Goal: Task Accomplishment & Management: Complete application form

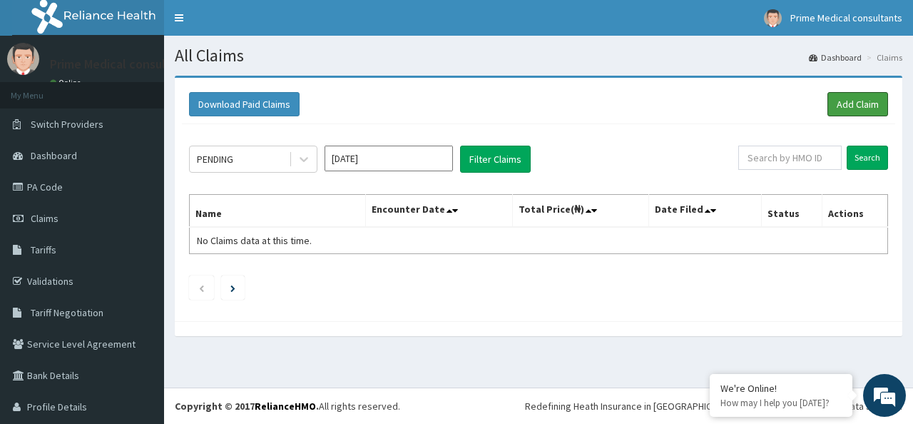
click at [841, 103] on link "Add Claim" at bounding box center [857, 104] width 61 height 24
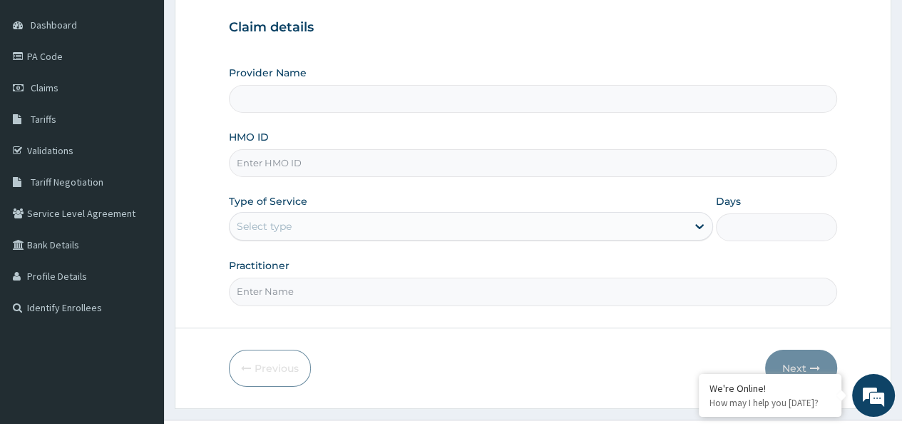
scroll to position [143, 0]
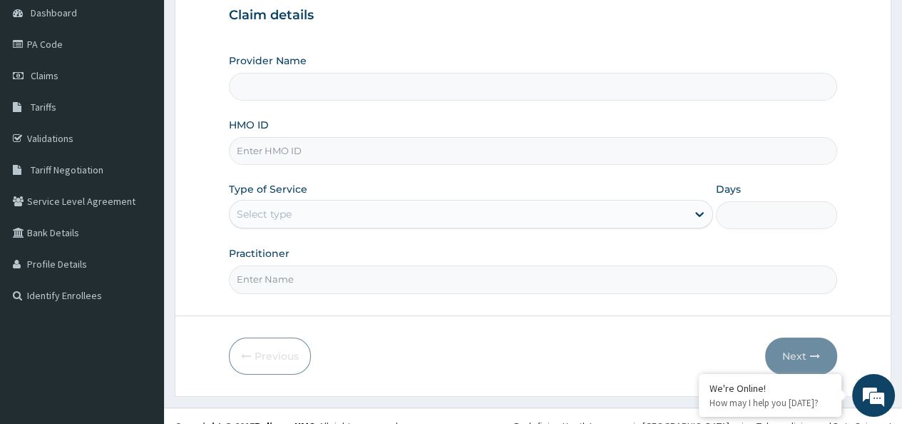
click at [259, 151] on input "HMO ID" at bounding box center [533, 151] width 608 height 28
type input "Prime Medical Consultants"
type input "CYS/10027/E"
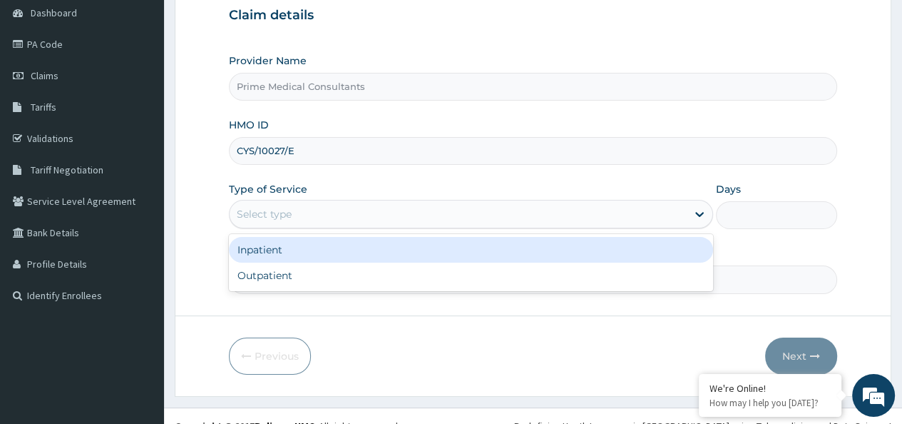
click at [663, 218] on div "Select type" at bounding box center [458, 214] width 457 height 23
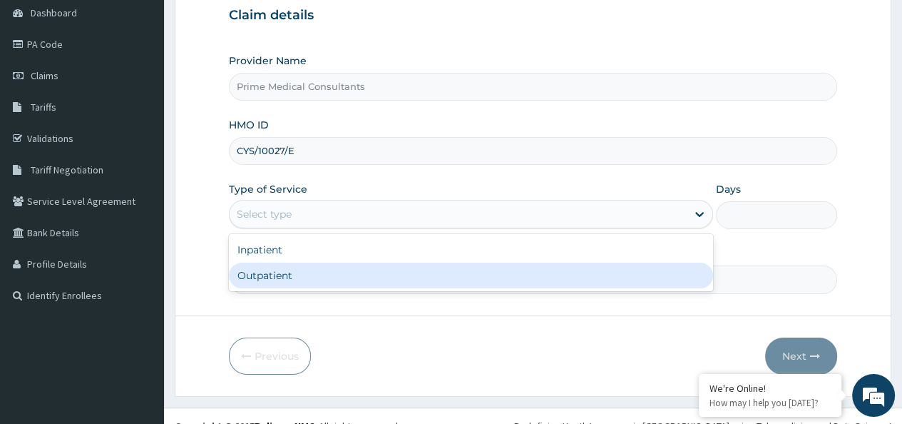
click at [406, 277] on div "Outpatient" at bounding box center [471, 275] width 484 height 26
type input "1"
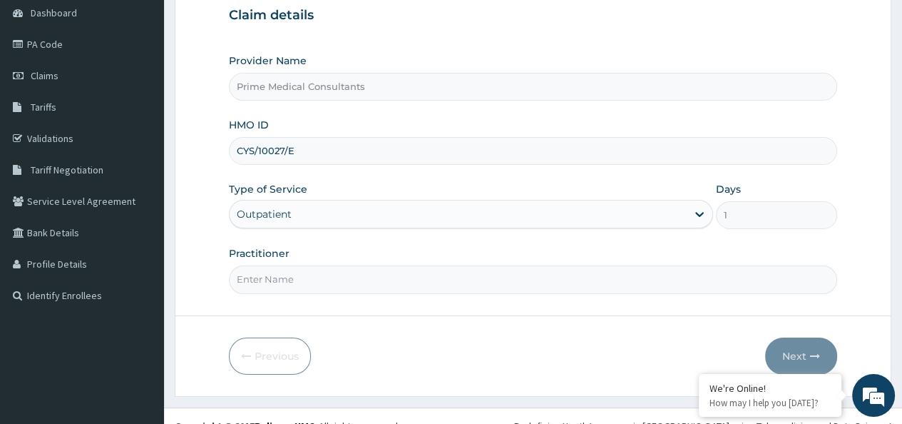
click at [404, 280] on input "Practitioner" at bounding box center [533, 279] width 608 height 28
drag, startPoint x: 308, startPoint y: 152, endPoint x: 152, endPoint y: 149, distance: 156.2
click at [151, 149] on div "R EL Toggle navigation Prime Medical consultants Prime Medical consultants - pr…" at bounding box center [451, 150] width 902 height 586
click at [300, 284] on input "Practitioner" at bounding box center [533, 279] width 608 height 28
paste input "ORUSA SAMSON CHIZI (Dr.)"
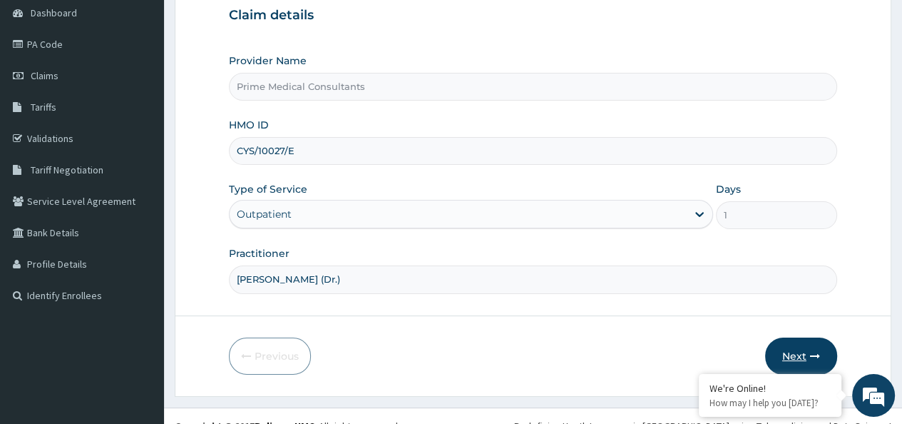
type input "ORUSA SAMSON CHIZI (Dr.)"
click at [798, 351] on button "Next" at bounding box center [801, 355] width 72 height 37
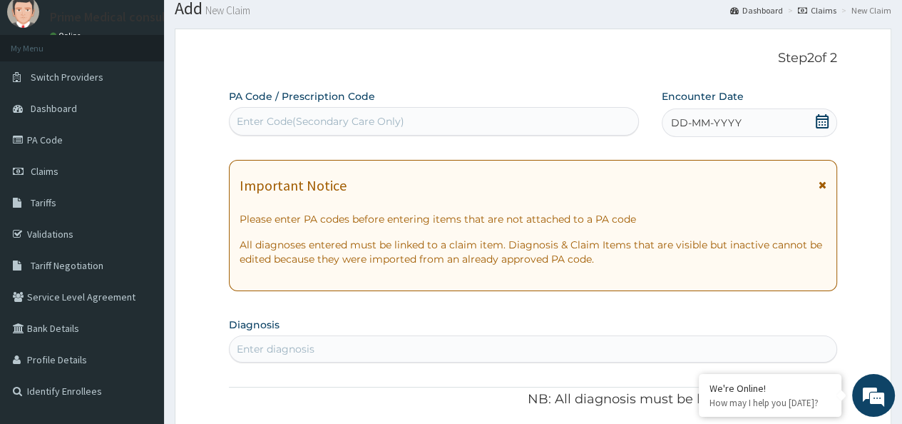
scroll to position [71, 0]
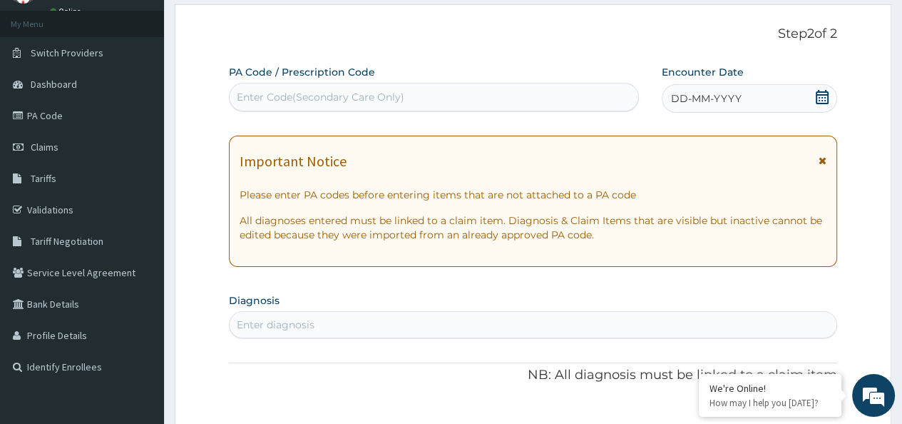
click at [822, 97] on icon at bounding box center [822, 97] width 13 height 14
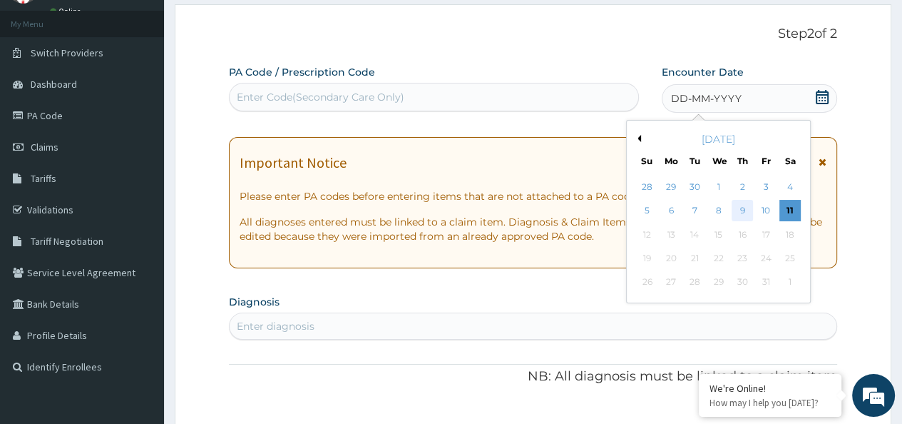
click at [738, 209] on div "9" at bounding box center [742, 210] width 21 height 21
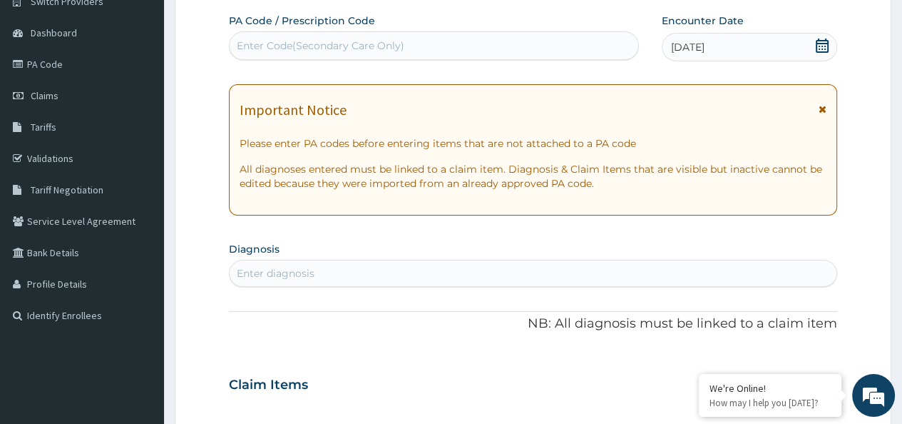
scroll to position [143, 0]
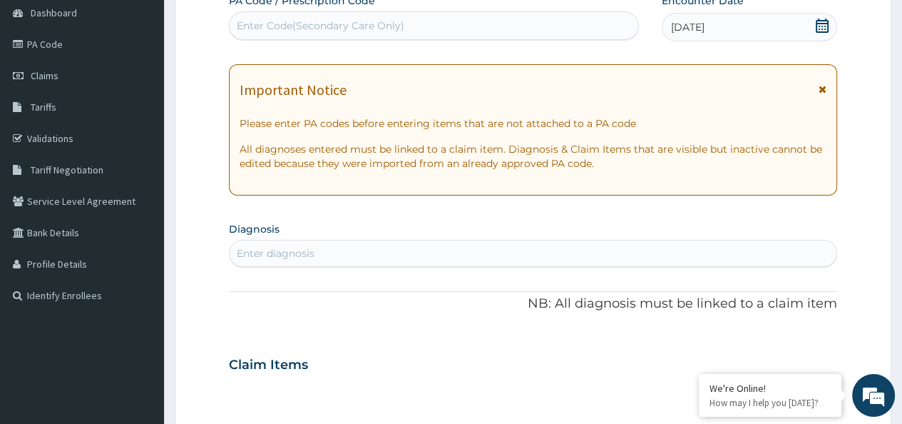
click at [561, 255] on div "Enter diagnosis" at bounding box center [533, 253] width 607 height 23
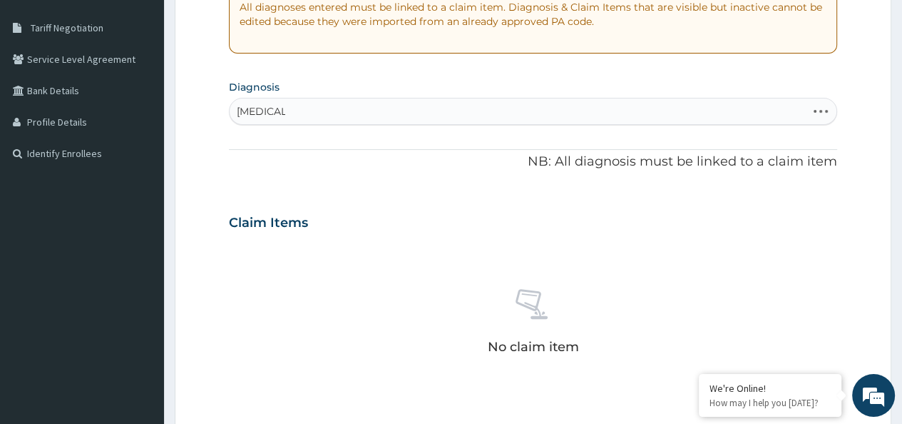
scroll to position [285, 0]
click at [784, 112] on div "MALARIA MALARIA" at bounding box center [518, 110] width 577 height 23
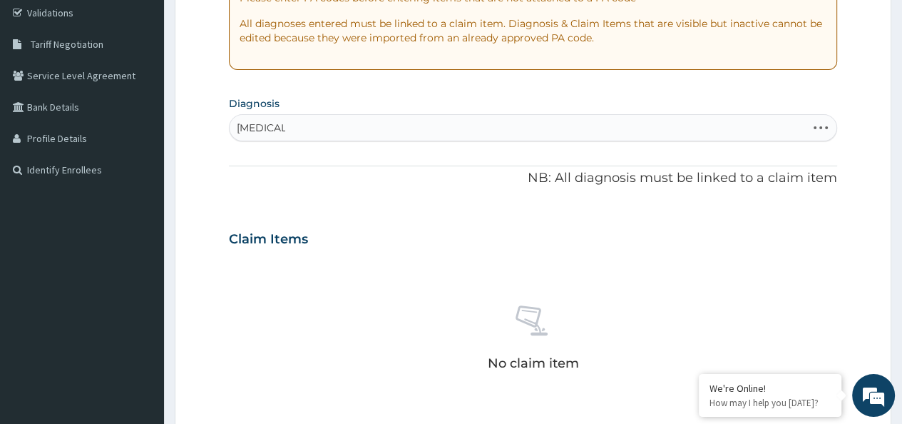
scroll to position [242, 0]
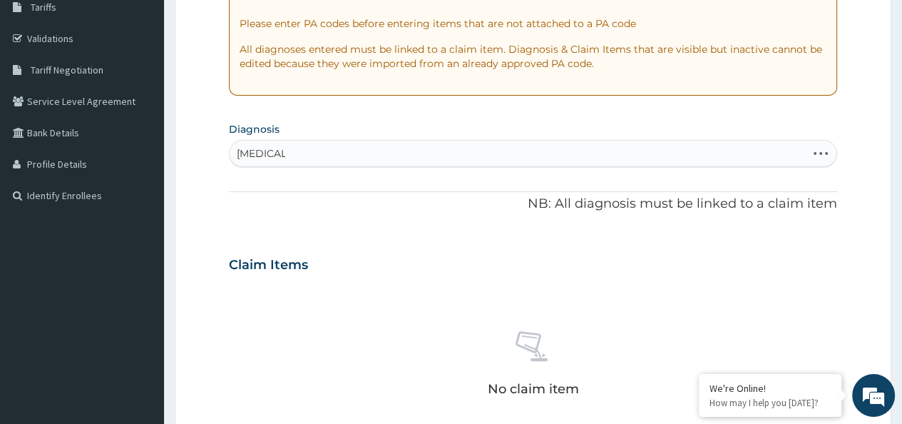
click at [296, 153] on div "MALARIA MALARIA" at bounding box center [518, 153] width 577 height 23
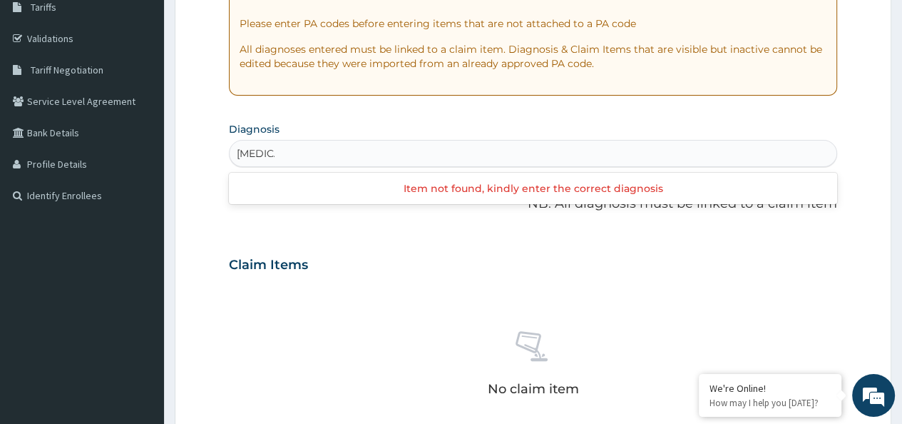
type input "Malari"
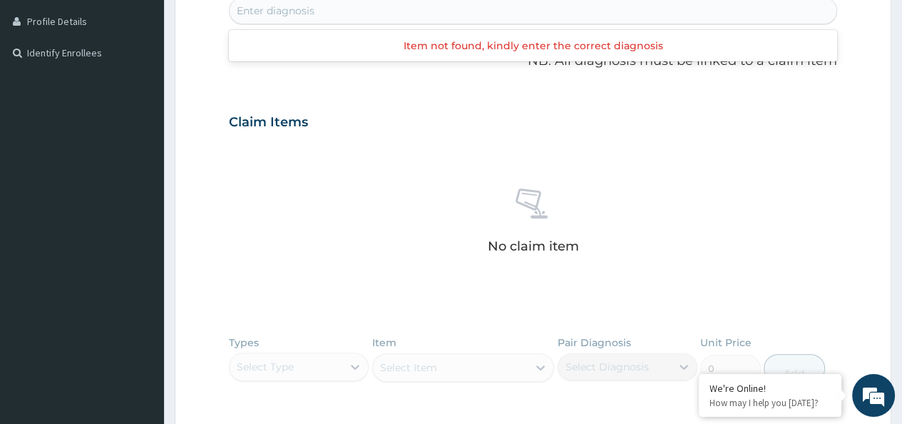
scroll to position [0, 0]
drag, startPoint x: 277, startPoint y: 6, endPoint x: 263, endPoint y: 22, distance: 21.2
click at [194, 6] on form "Step 2 of 2 PA Code / Prescription Code Enter Code(Secondary Care Only) Encount…" at bounding box center [533, 140] width 717 height 901
type input "plasmodium"
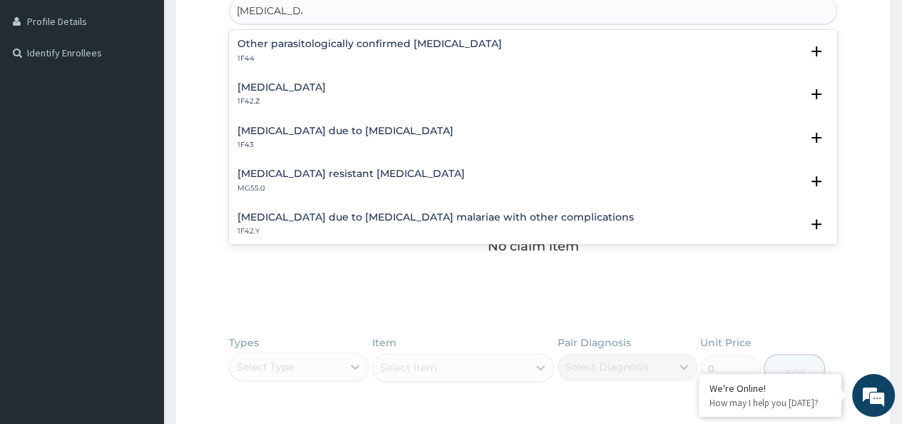
click at [326, 86] on h4 "[MEDICAL_DATA]" at bounding box center [281, 87] width 88 height 11
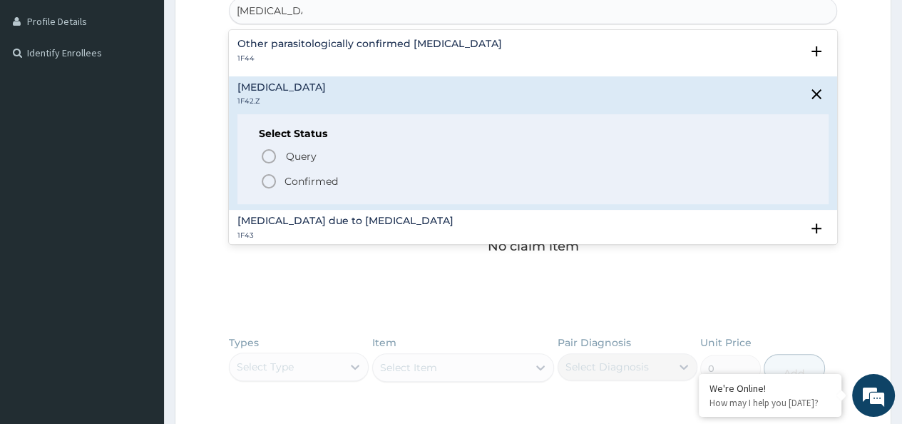
click at [271, 180] on icon "status option filled" at bounding box center [268, 181] width 17 height 17
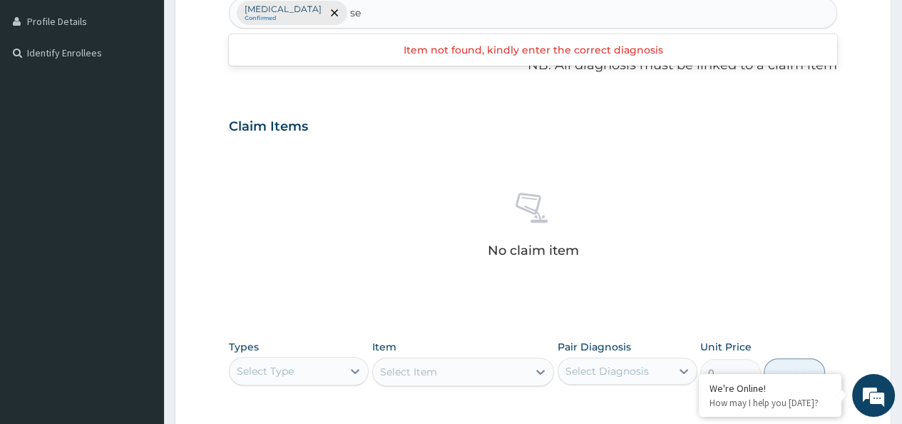
type input "s"
type input "enteriti"
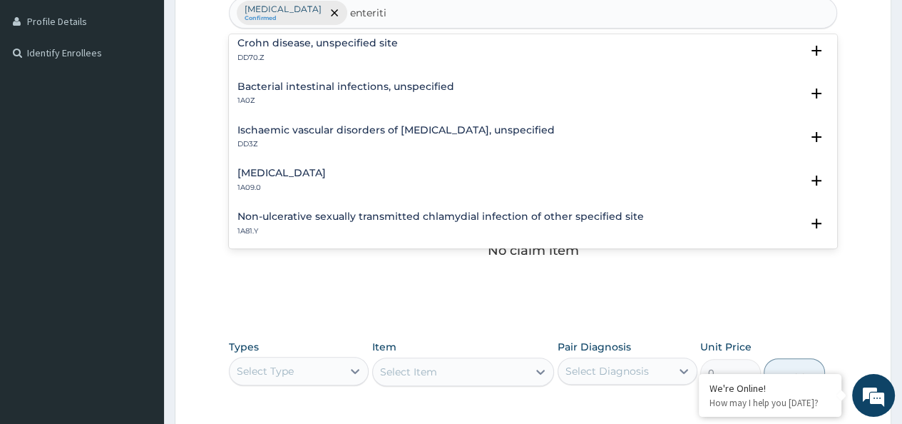
scroll to position [143, 0]
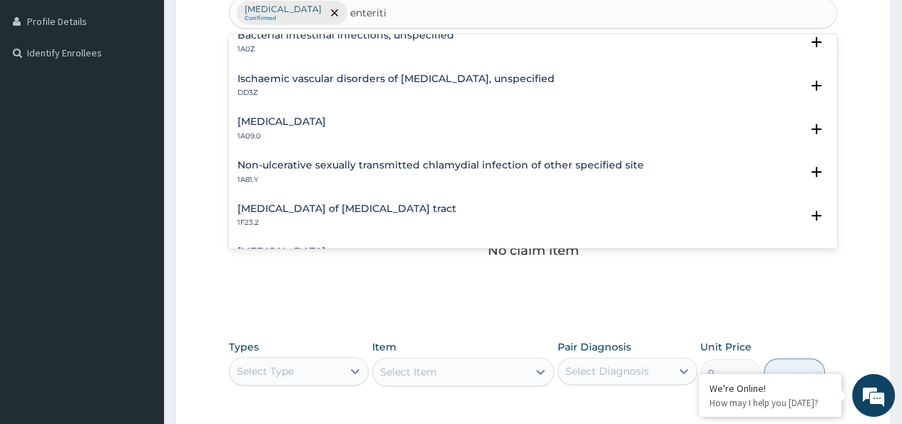
click at [310, 121] on h4 "[MEDICAL_DATA]" at bounding box center [281, 121] width 88 height 11
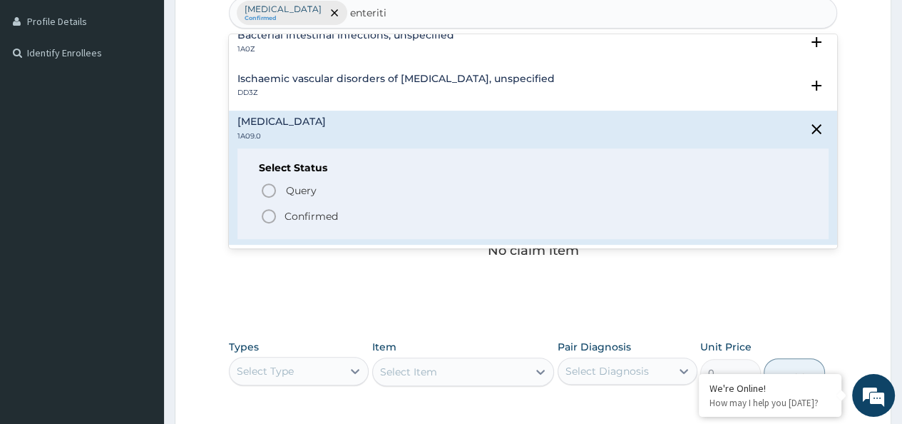
click at [270, 213] on icon "status option filled" at bounding box center [268, 216] width 17 height 17
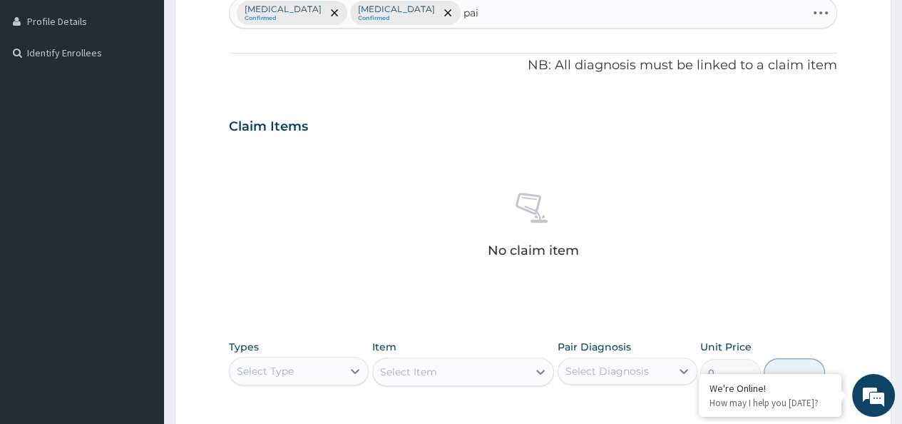
type input "pain"
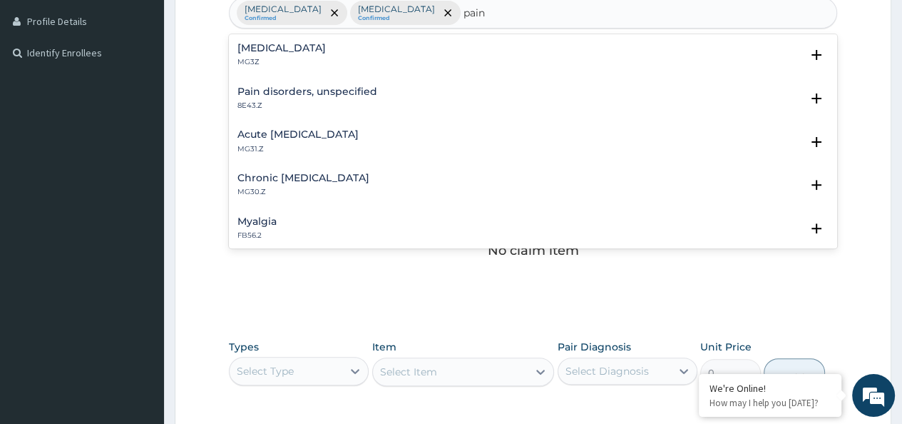
click at [338, 61] on div "Pain, unspecified MG3Z" at bounding box center [532, 55] width 591 height 25
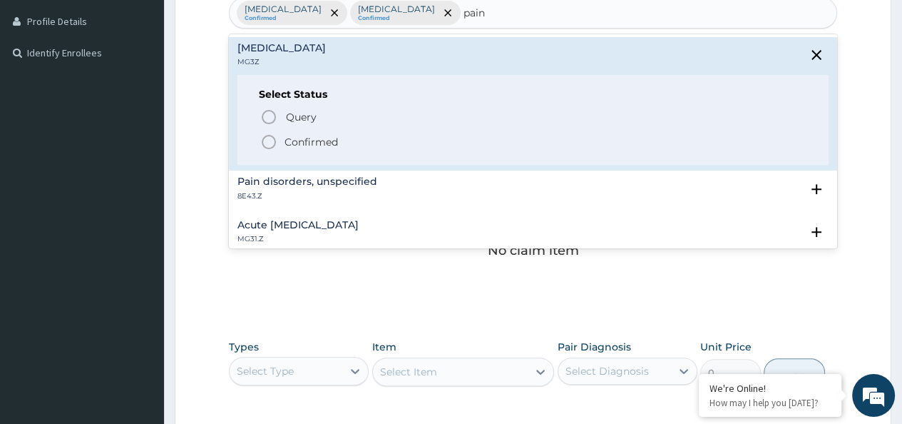
click at [275, 141] on circle "status option filled" at bounding box center [268, 141] width 13 height 13
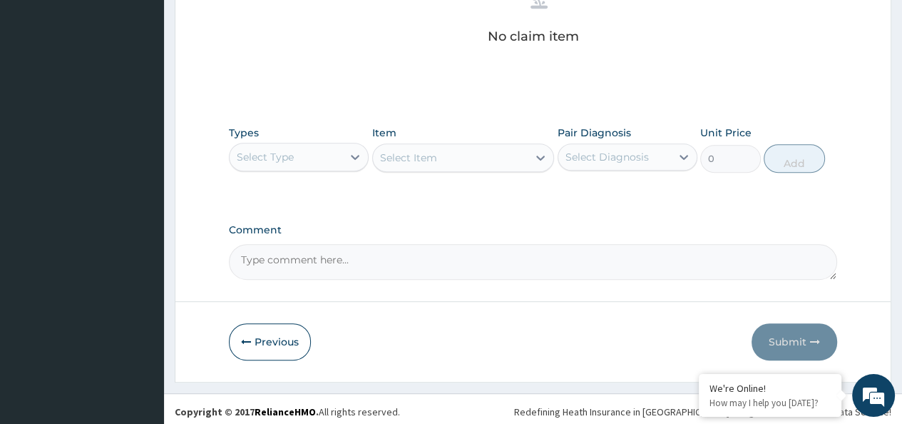
scroll to position [603, 0]
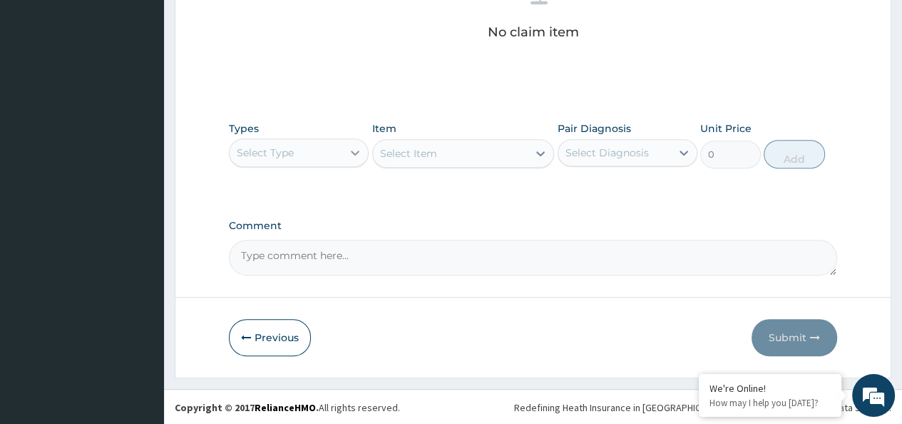
click at [355, 154] on icon at bounding box center [355, 152] width 14 height 14
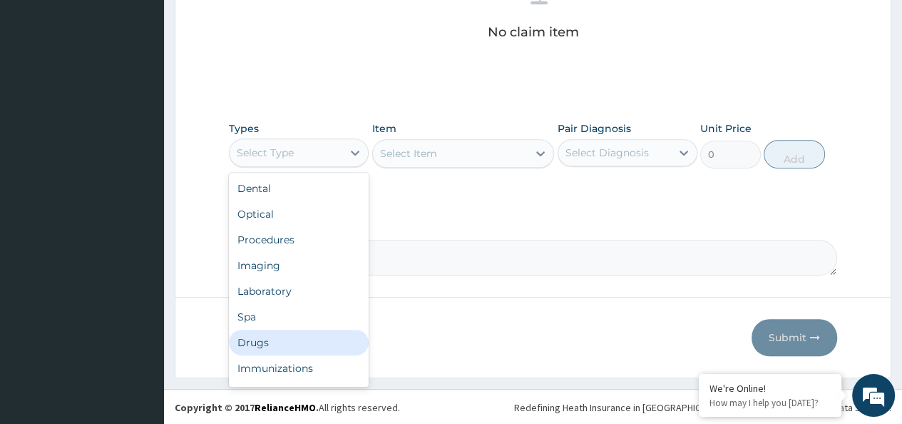
click at [291, 340] on div "Drugs" at bounding box center [299, 342] width 140 height 26
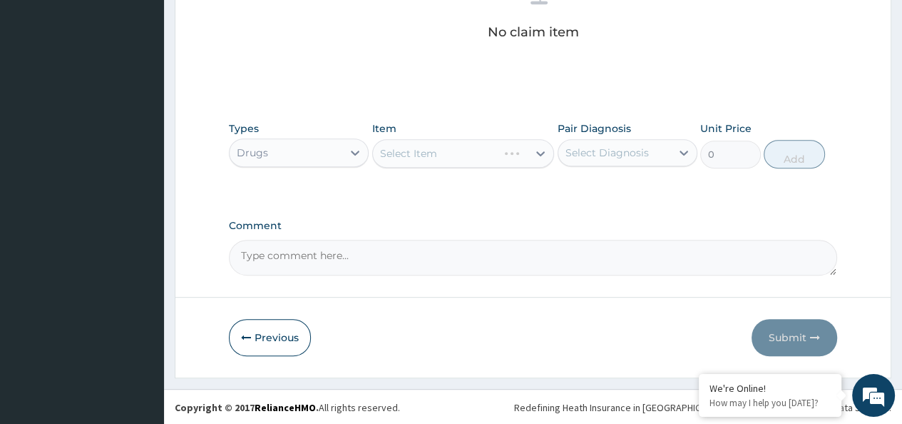
click at [459, 151] on div "Select Item" at bounding box center [463, 153] width 183 height 29
click at [538, 151] on icon at bounding box center [540, 153] width 9 height 5
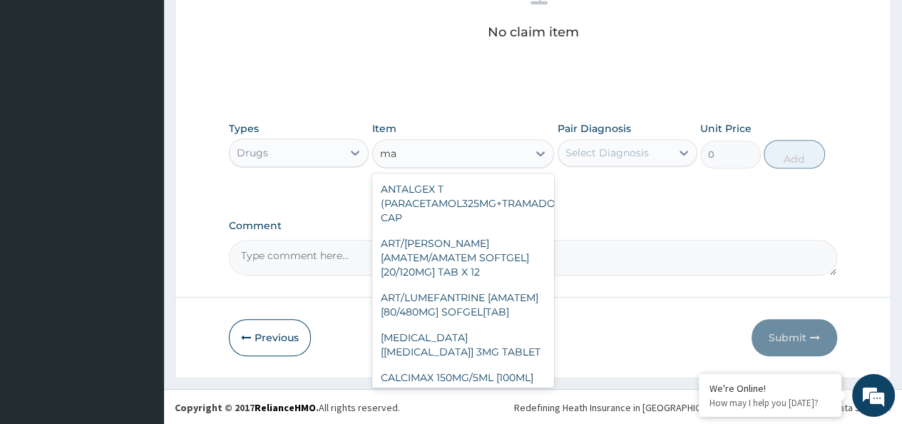
type input "m"
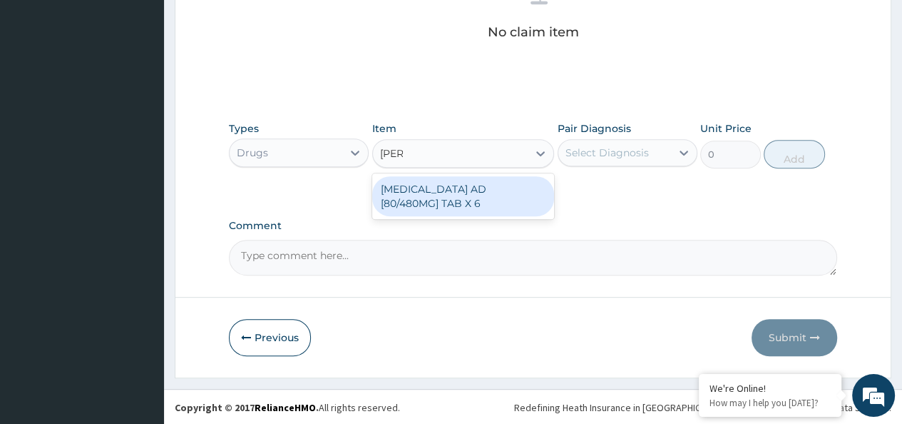
type input "coart"
click at [459, 199] on div "[MEDICAL_DATA] AD [80/480MG] TAB X 6" at bounding box center [463, 196] width 183 height 40
type input "1000"
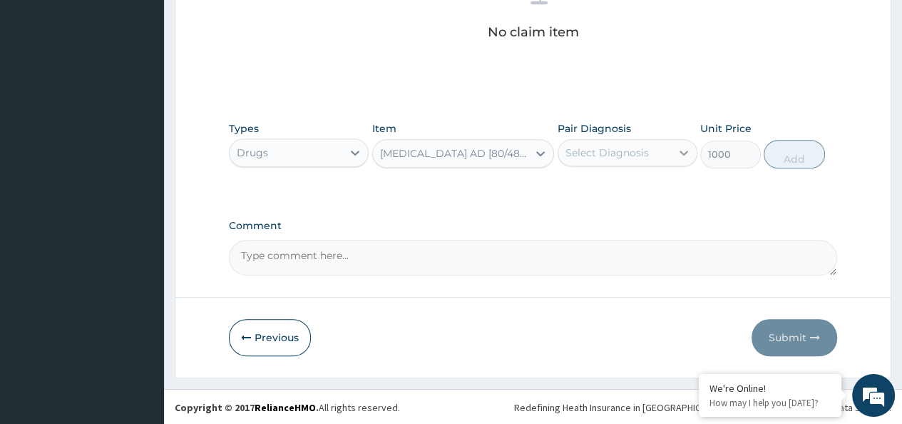
click at [680, 150] on icon at bounding box center [684, 152] width 9 height 5
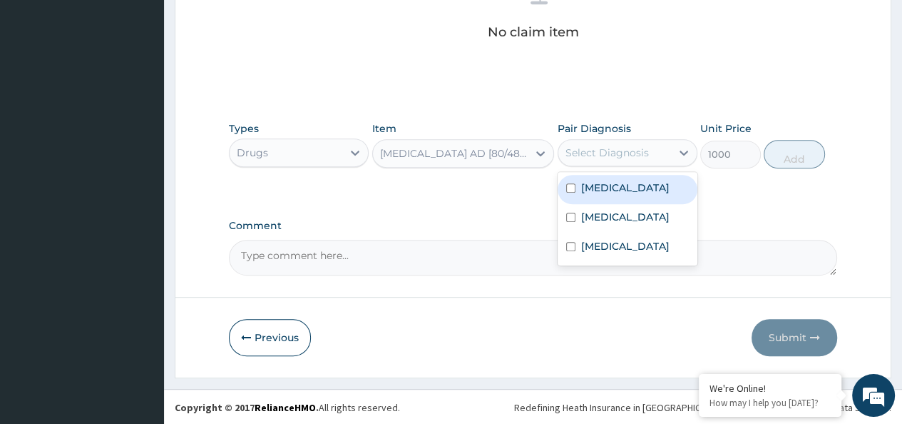
click at [571, 193] on input "checkbox" at bounding box center [570, 187] width 9 height 9
checkbox input "true"
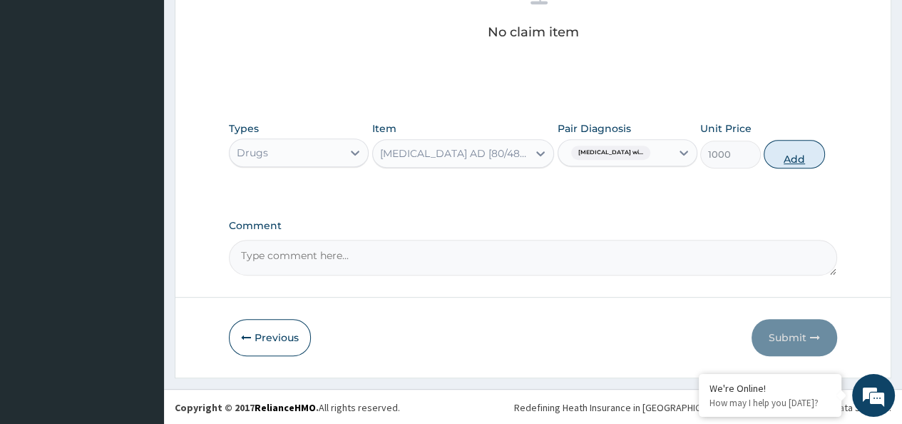
click at [793, 155] on button "Add" at bounding box center [794, 154] width 61 height 29
type input "0"
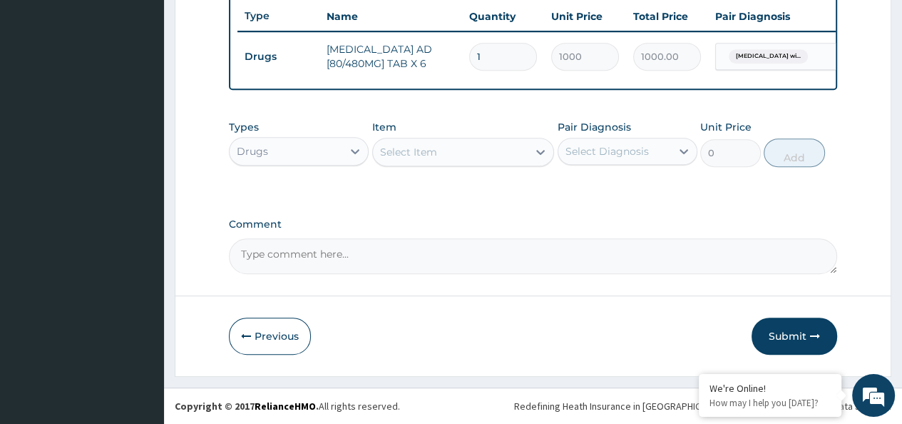
drag, startPoint x: 496, startPoint y: 44, endPoint x: 469, endPoint y: 48, distance: 27.6
click at [469, 48] on input "1" at bounding box center [503, 57] width 68 height 28
type input "6"
type input "6000.00"
type input "6"
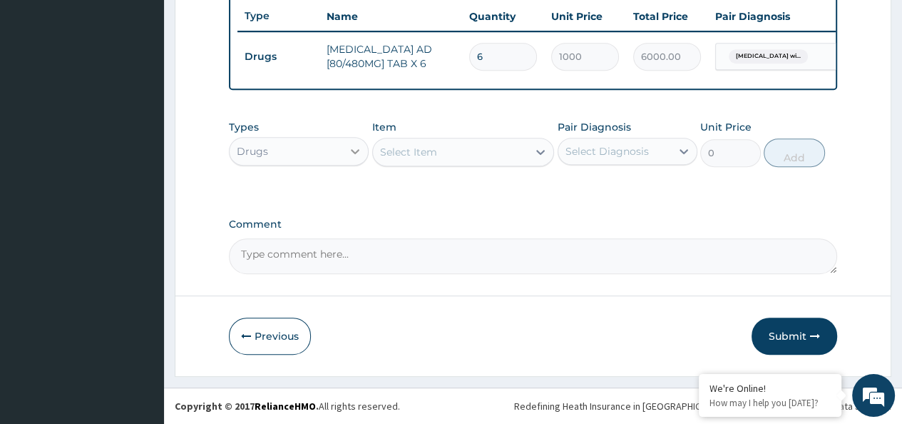
click at [359, 145] on icon at bounding box center [355, 151] width 14 height 14
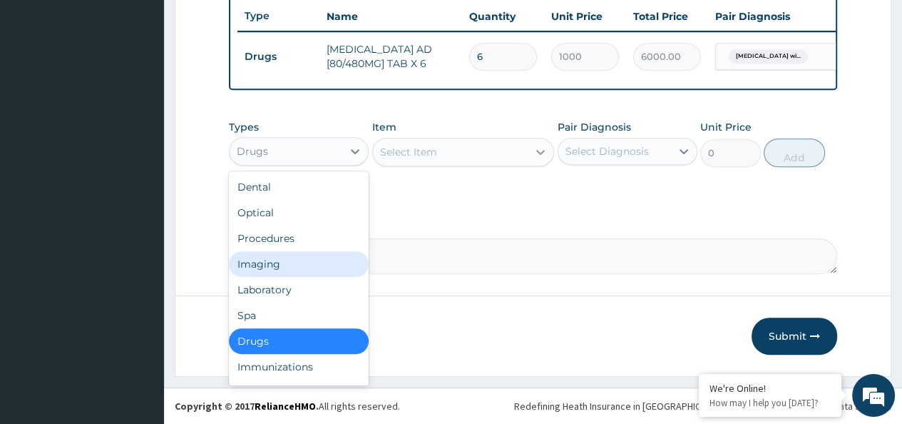
click at [538, 150] on icon at bounding box center [540, 152] width 9 height 5
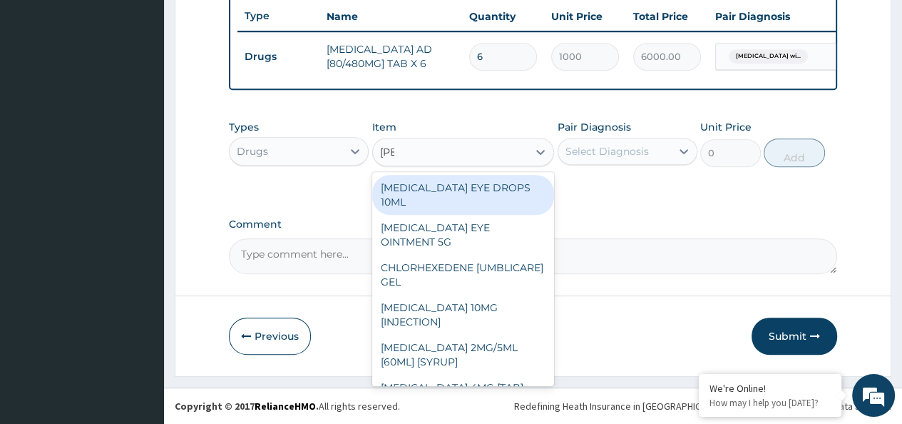
type input "lorat"
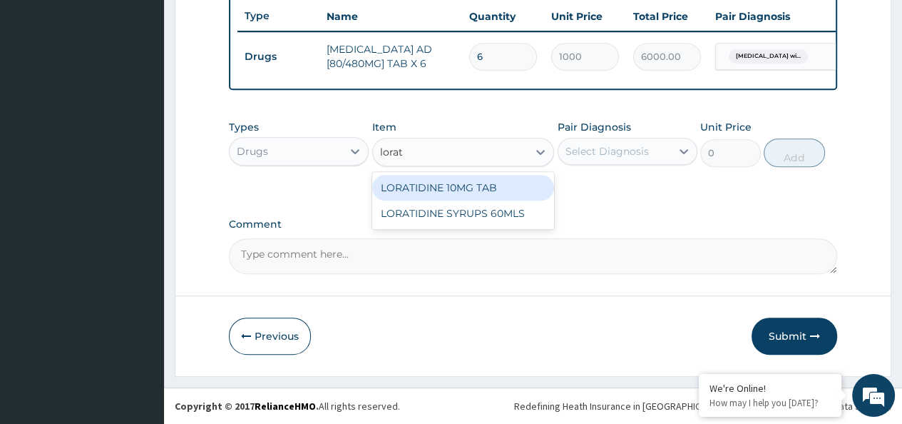
click at [515, 194] on div "LORATIDINE 10MG TAB" at bounding box center [463, 188] width 183 height 26
type input "100"
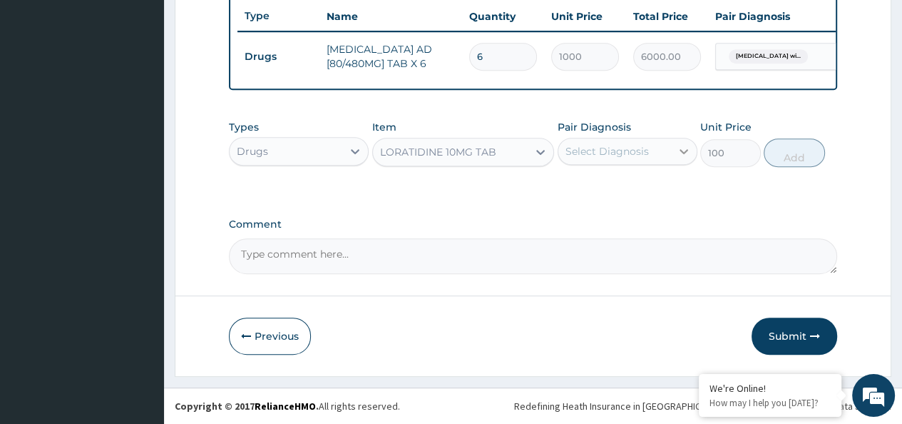
click at [685, 149] on icon at bounding box center [684, 151] width 14 height 14
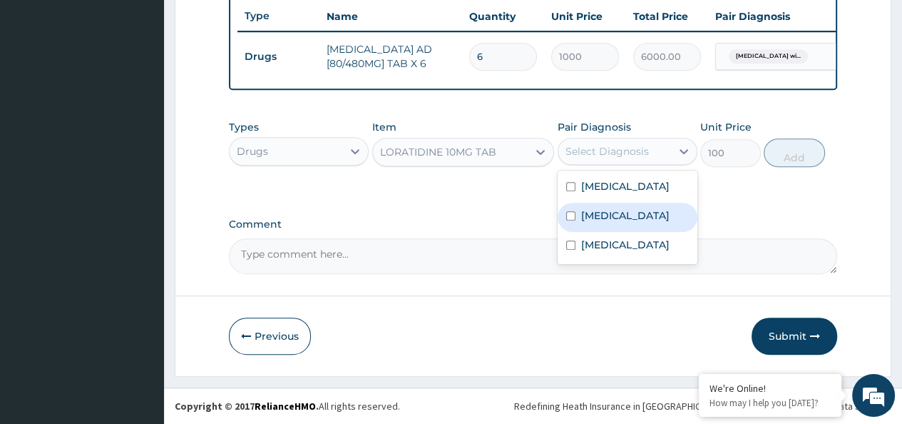
click at [577, 232] on div "[MEDICAL_DATA]" at bounding box center [628, 217] width 140 height 29
checkbox input "true"
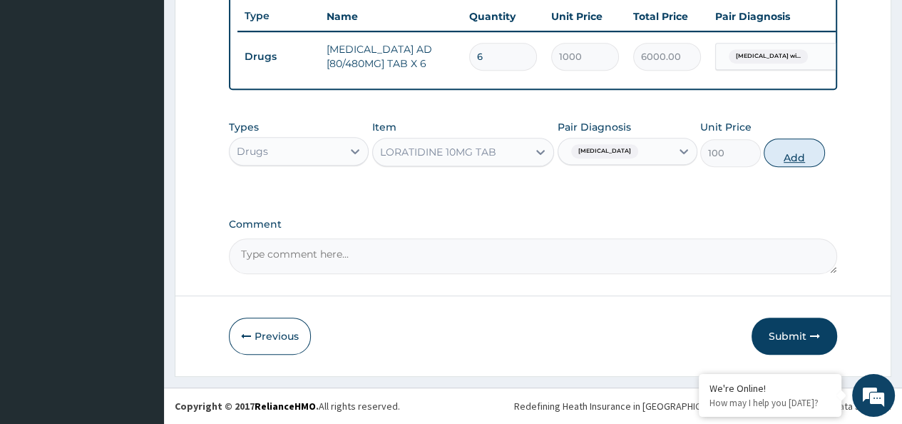
click at [789, 155] on button "Add" at bounding box center [794, 152] width 61 height 29
type input "0"
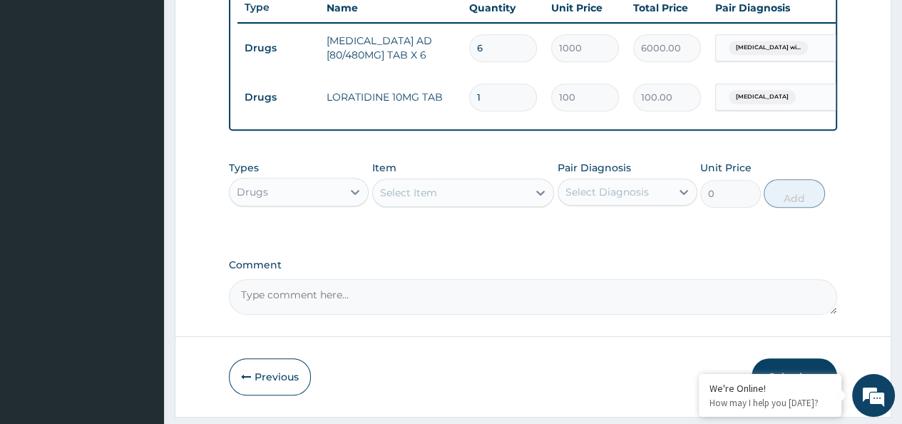
click at [471, 94] on input "1" at bounding box center [503, 97] width 68 height 28
type input "5"
type input "500.00"
type input "5"
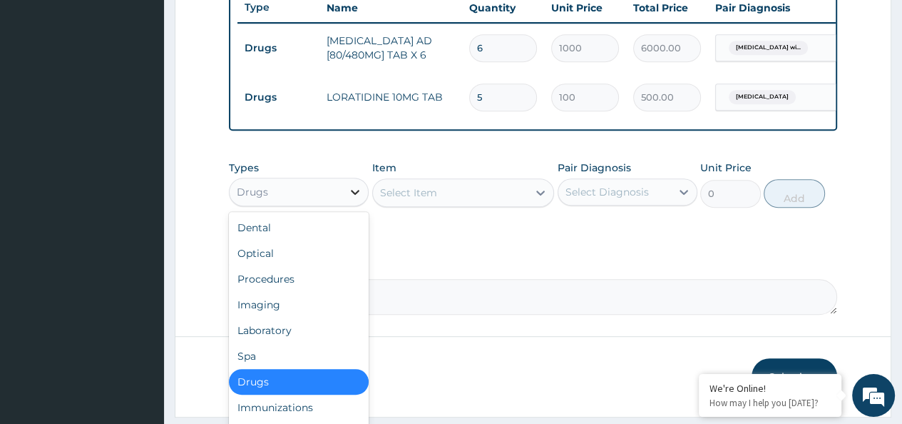
click at [348, 199] on icon at bounding box center [355, 192] width 14 height 14
click at [474, 203] on div "Select Item" at bounding box center [450, 192] width 155 height 23
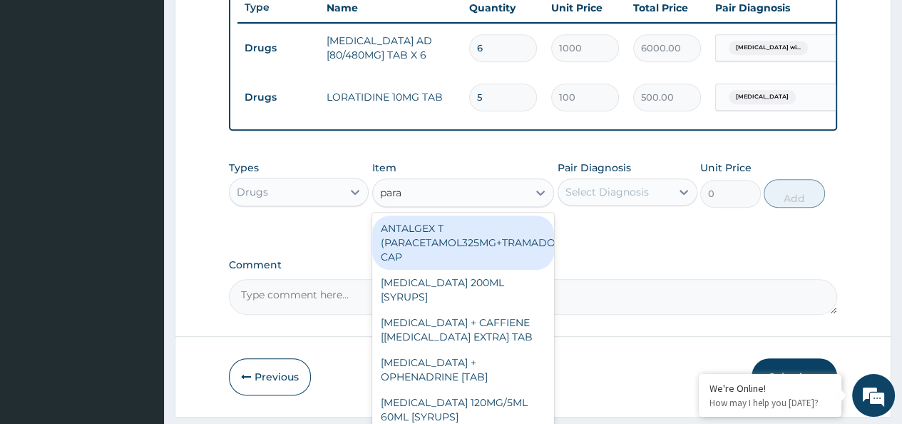
type input "parac"
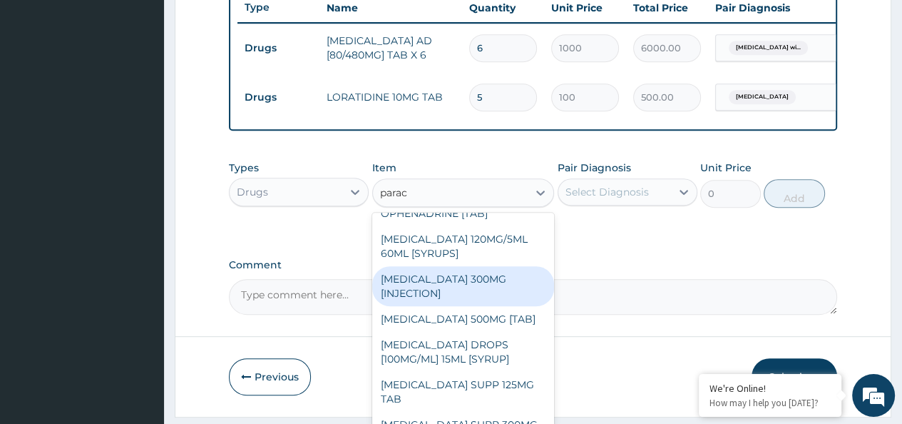
scroll to position [143, 0]
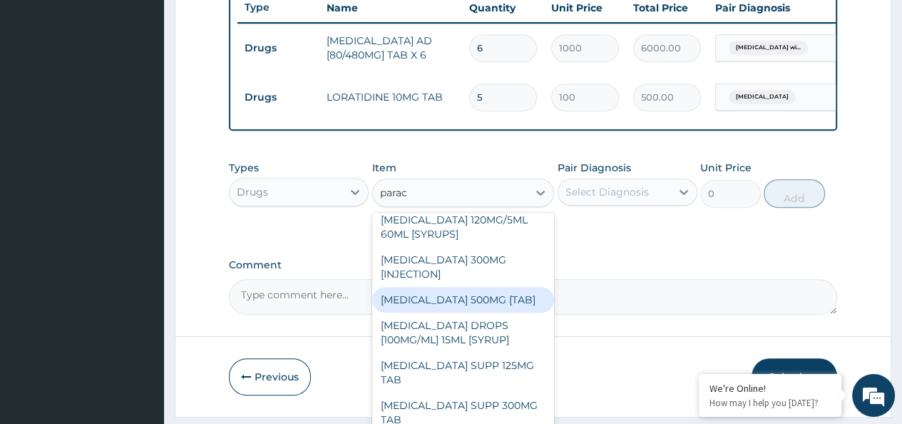
click at [461, 307] on div "[MEDICAL_DATA] 500MG [TAB]" at bounding box center [463, 300] width 183 height 26
type input "30"
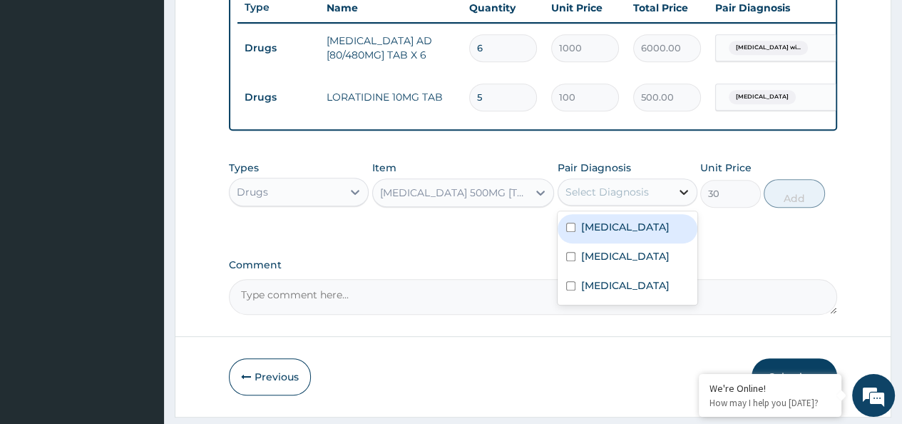
click at [682, 195] on icon at bounding box center [684, 192] width 9 height 5
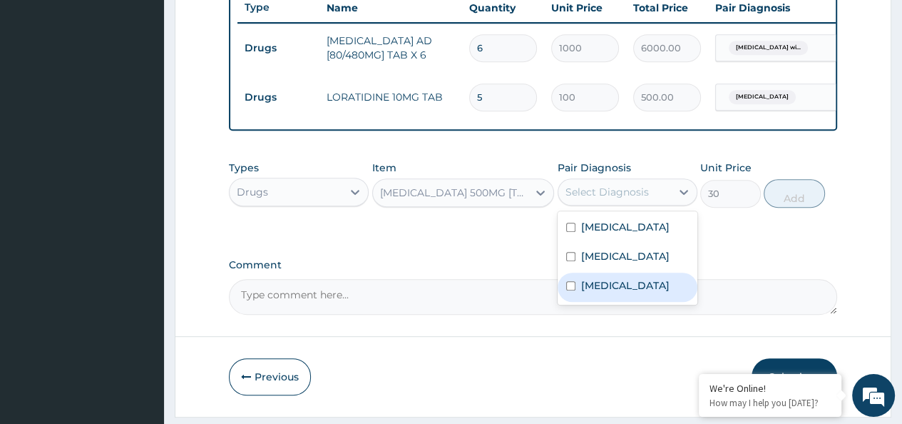
click at [610, 292] on label "Pain, unspecified" at bounding box center [625, 285] width 88 height 14
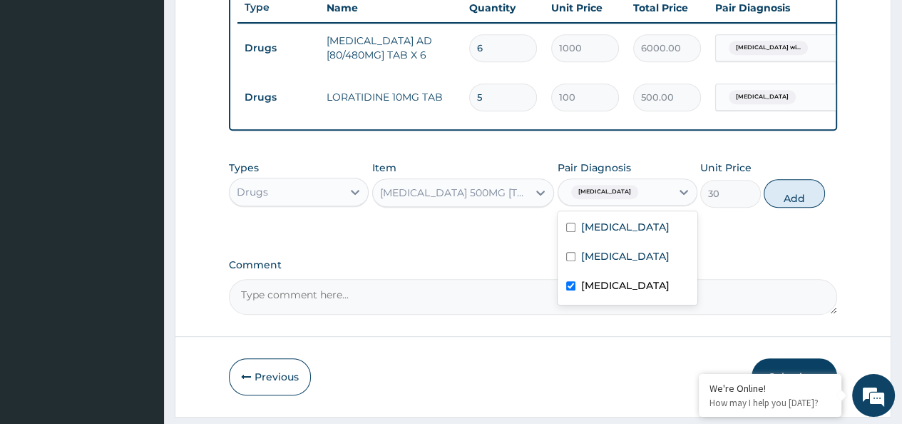
checkbox input "true"
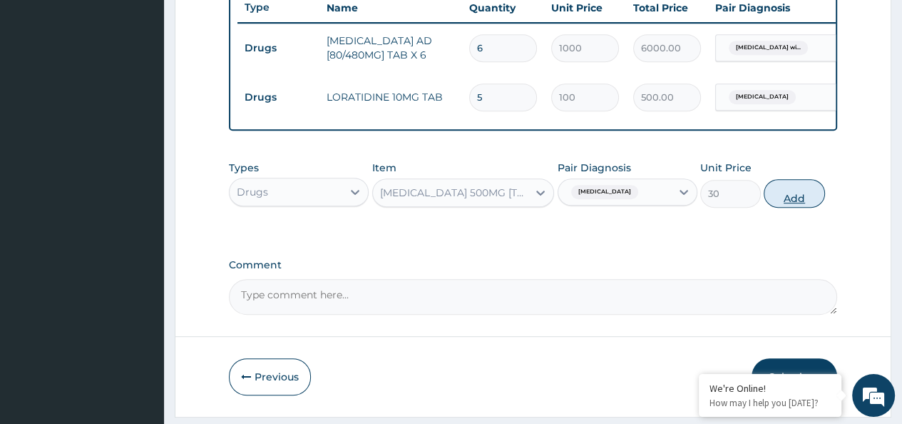
click at [788, 205] on button "Add" at bounding box center [794, 193] width 61 height 29
type input "0"
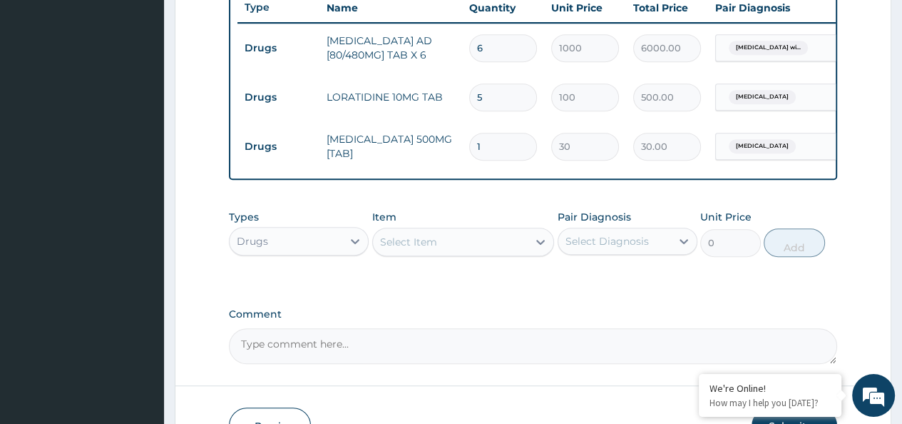
type input "18"
type input "540.00"
type input "18"
drag, startPoint x: 476, startPoint y: 143, endPoint x: 348, endPoint y: 252, distance: 168.5
click at [349, 247] on icon at bounding box center [355, 241] width 14 height 14
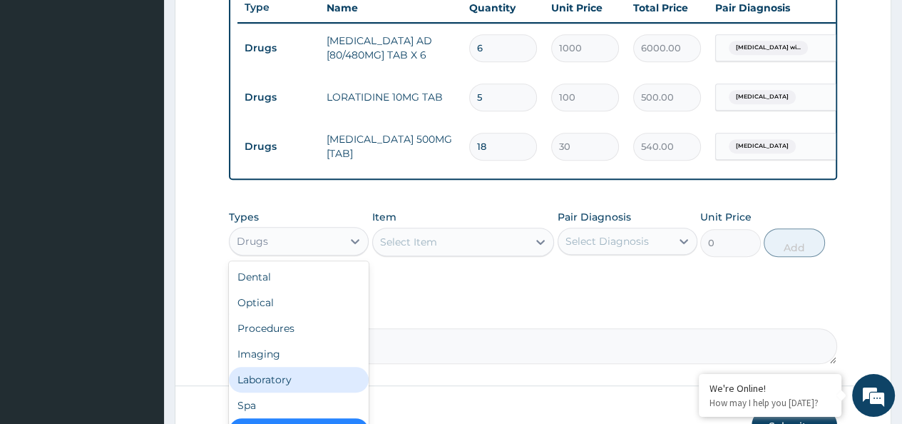
click at [309, 380] on div "Laboratory" at bounding box center [299, 380] width 140 height 26
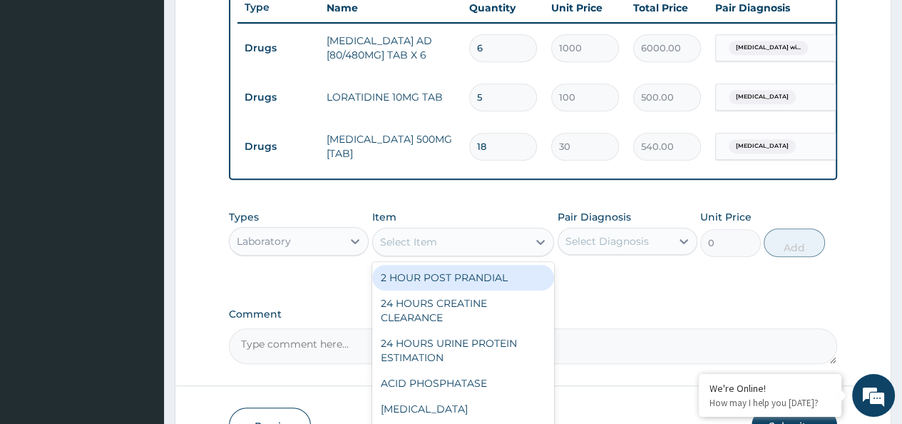
click at [536, 249] on icon at bounding box center [540, 242] width 14 height 14
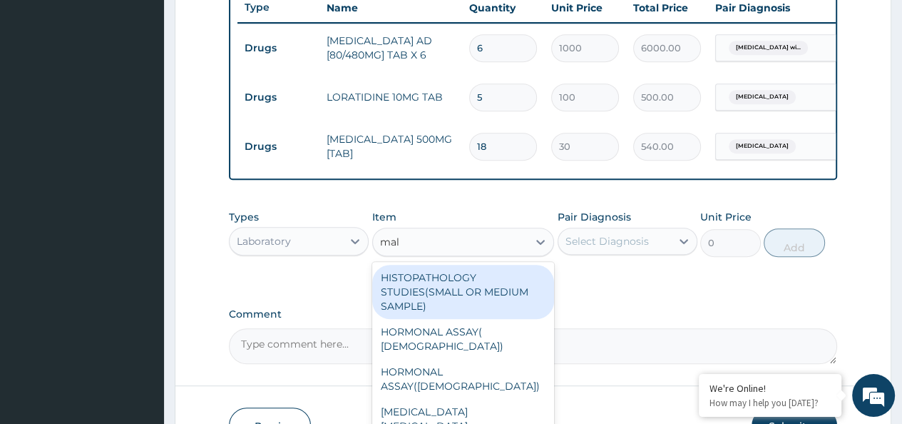
type input "mala"
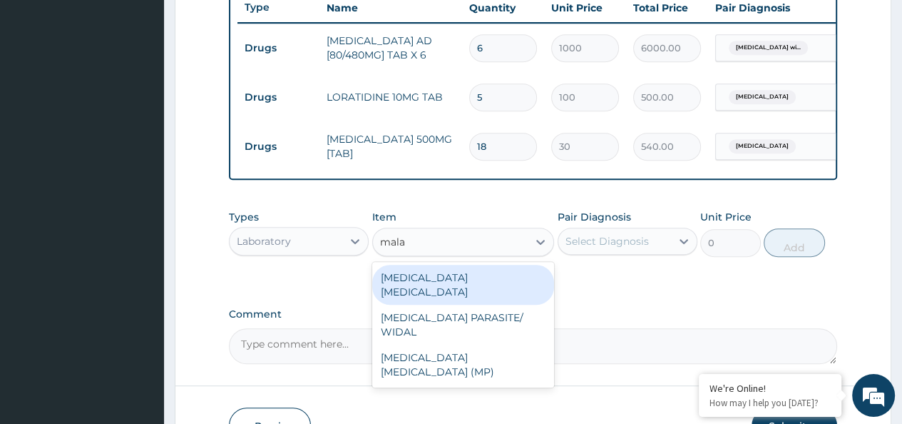
click at [508, 281] on div "[MEDICAL_DATA] [MEDICAL_DATA]" at bounding box center [463, 285] width 183 height 40
type input "550"
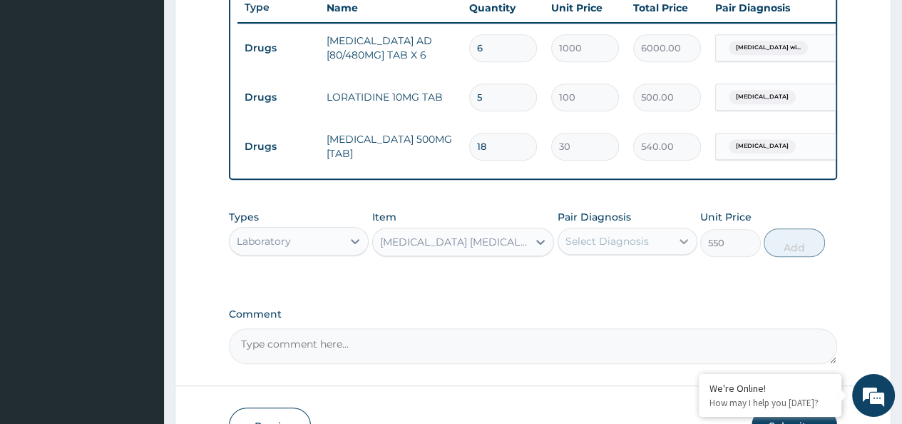
click at [678, 248] on icon at bounding box center [684, 241] width 14 height 14
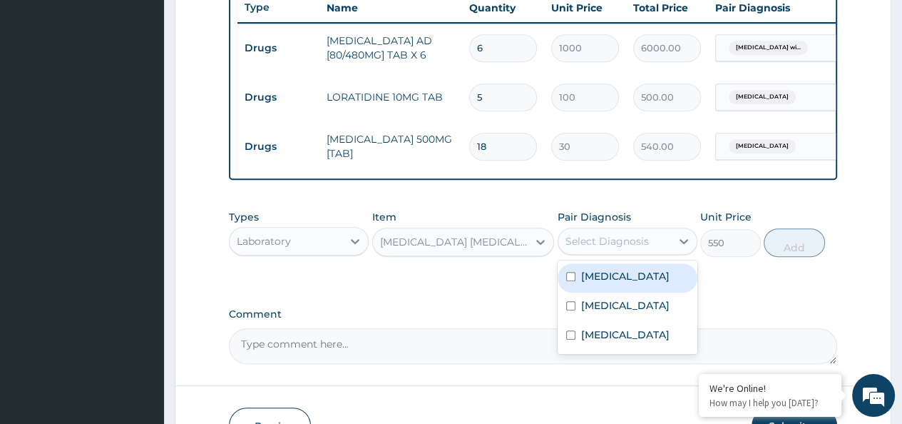
click at [585, 283] on label "[MEDICAL_DATA]" at bounding box center [625, 276] width 88 height 14
checkbox input "true"
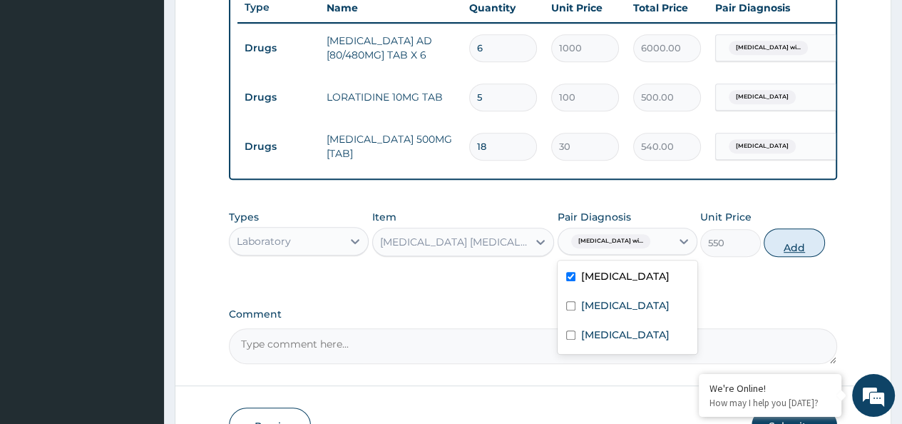
click at [796, 247] on button "Add" at bounding box center [794, 242] width 61 height 29
type input "0"
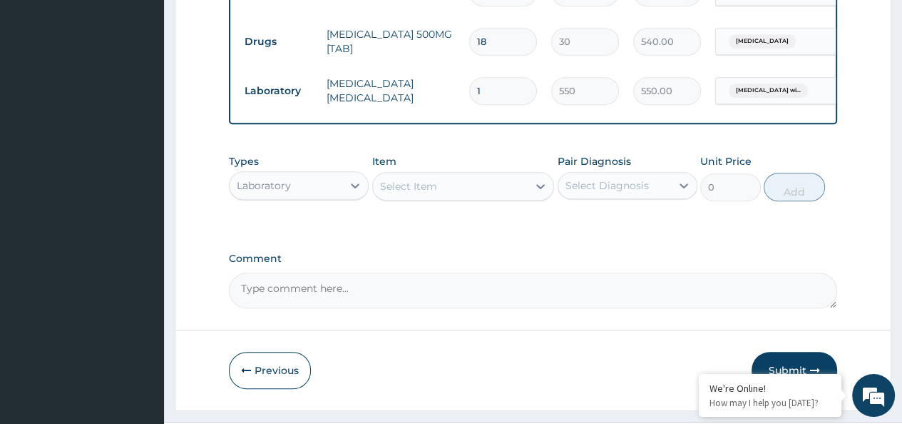
scroll to position [688, 0]
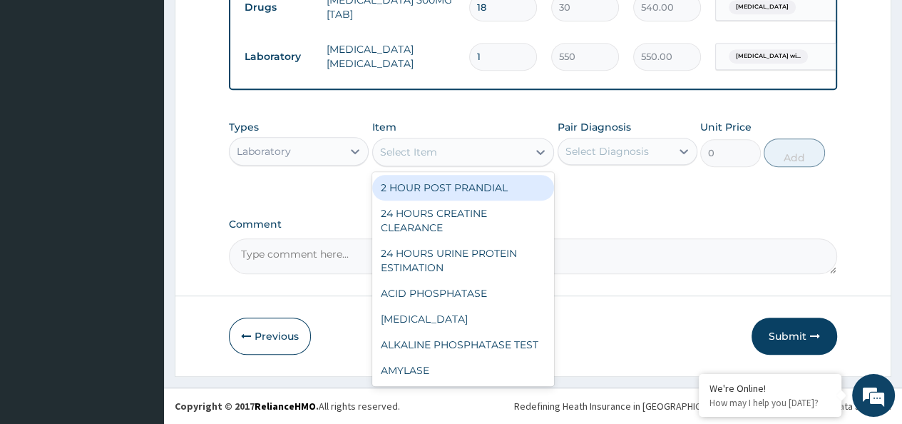
drag, startPoint x: 459, startPoint y: 157, endPoint x: 469, endPoint y: 168, distance: 14.7
click at [460, 158] on div "Select Item" at bounding box center [450, 151] width 155 height 23
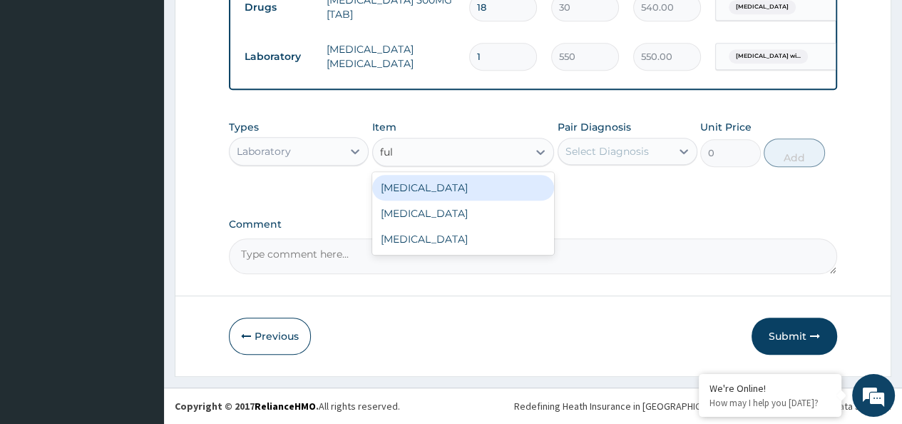
type input "full"
click at [482, 189] on div "[MEDICAL_DATA]" at bounding box center [463, 188] width 183 height 26
type input "2200"
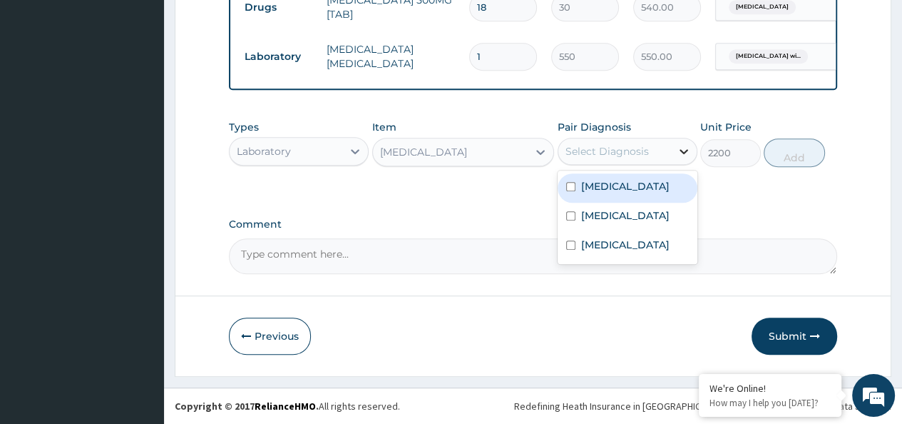
click at [687, 154] on icon at bounding box center [684, 151] width 9 height 5
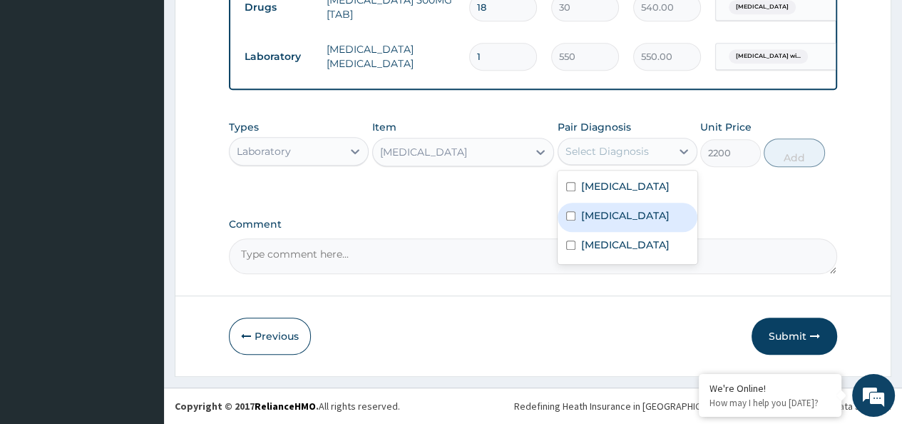
click at [608, 223] on label "[MEDICAL_DATA]" at bounding box center [625, 215] width 88 height 14
checkbox input "true"
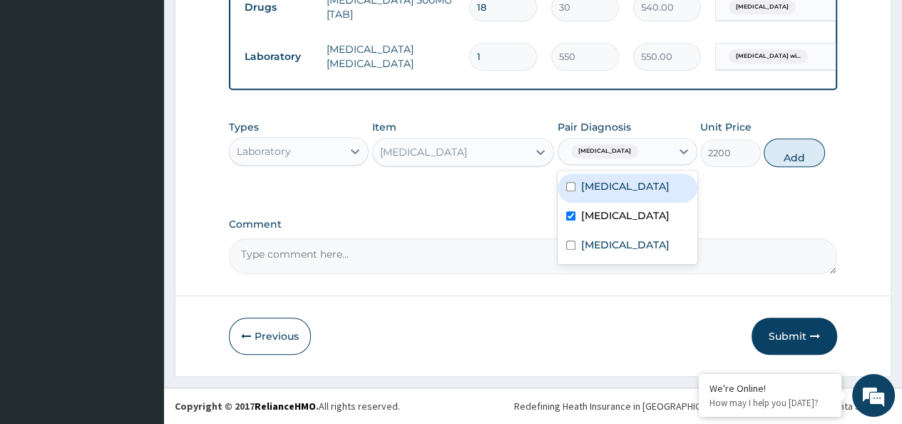
click at [610, 193] on label "[MEDICAL_DATA]" at bounding box center [625, 186] width 88 height 14
checkbox input "true"
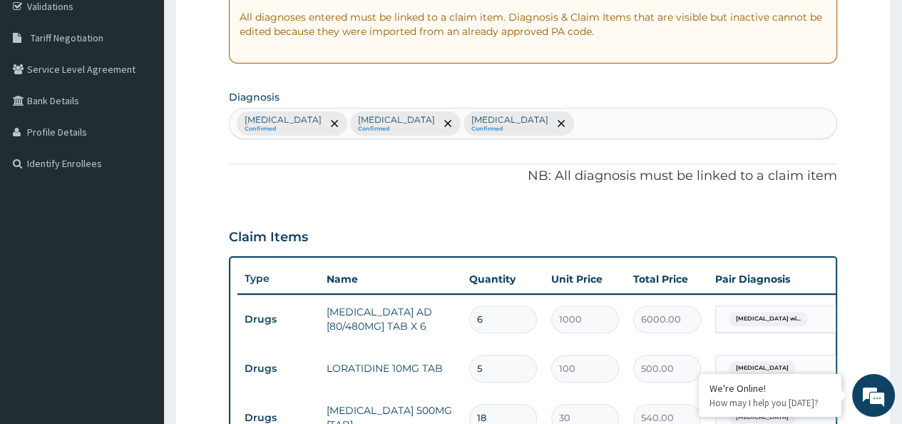
scroll to position [260, 0]
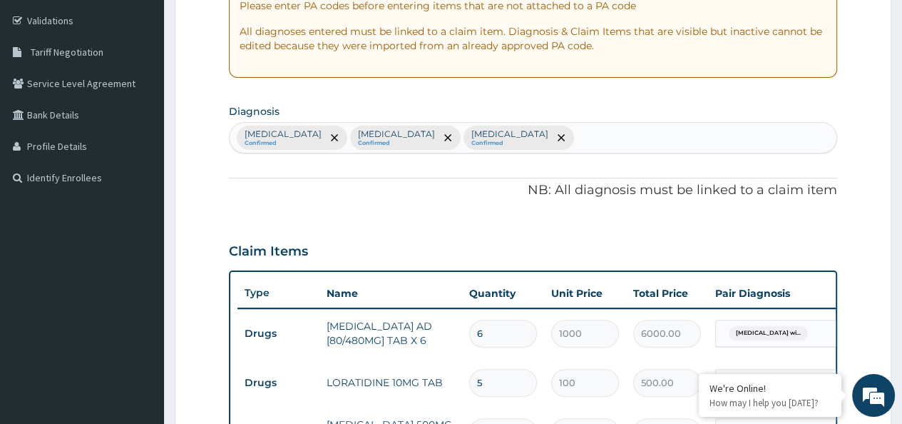
click at [745, 135] on div "Plasmodium malariae malaria without complication Confirmed Salmonella enteritis…" at bounding box center [533, 138] width 607 height 30
type input "s"
type input "f"
type input "bacteria"
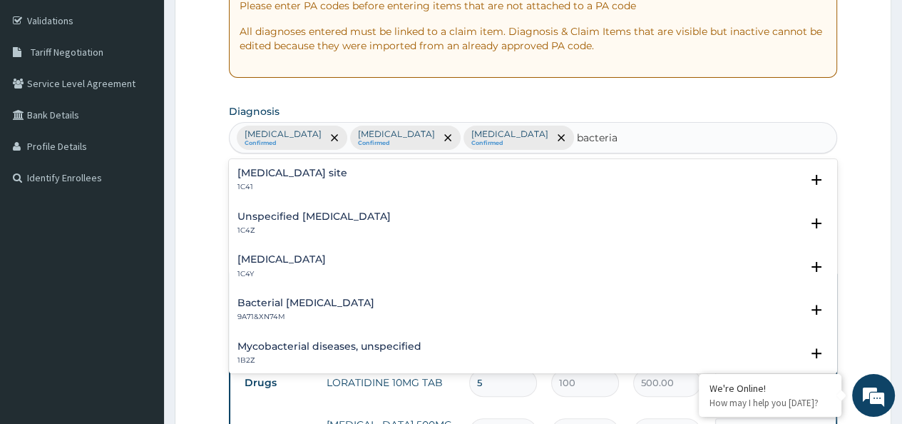
click at [354, 213] on h4 "Unspecified [MEDICAL_DATA]" at bounding box center [313, 216] width 153 height 11
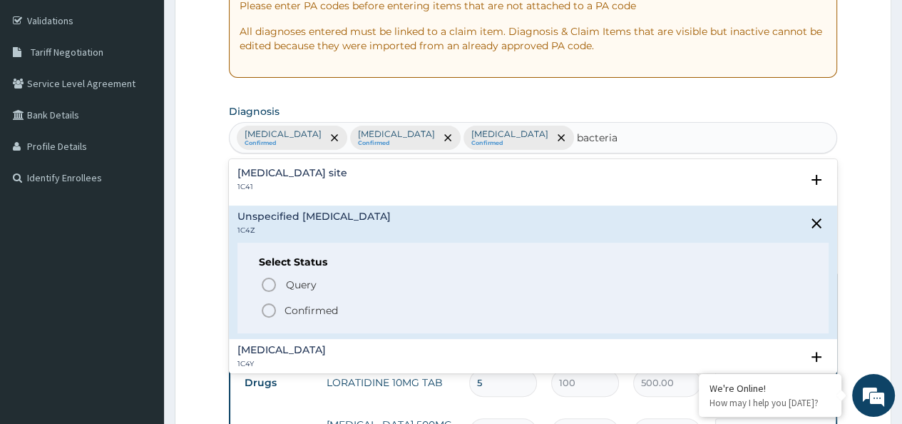
click at [275, 307] on circle "status option filled" at bounding box center [268, 310] width 13 height 13
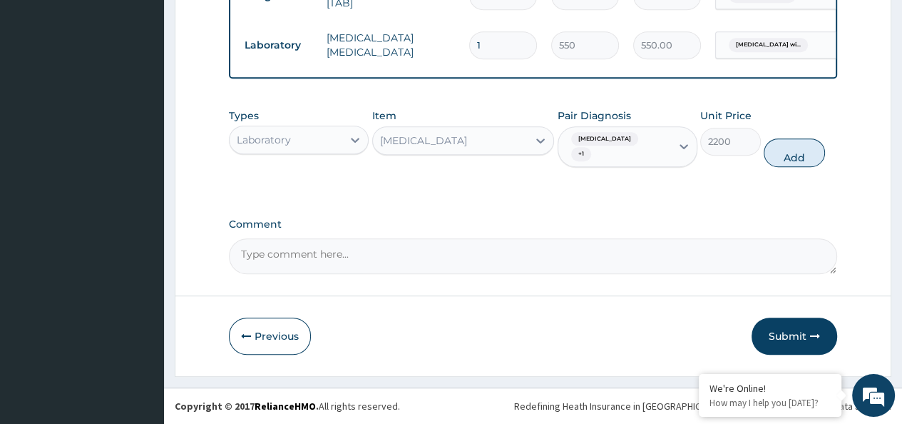
scroll to position [731, 0]
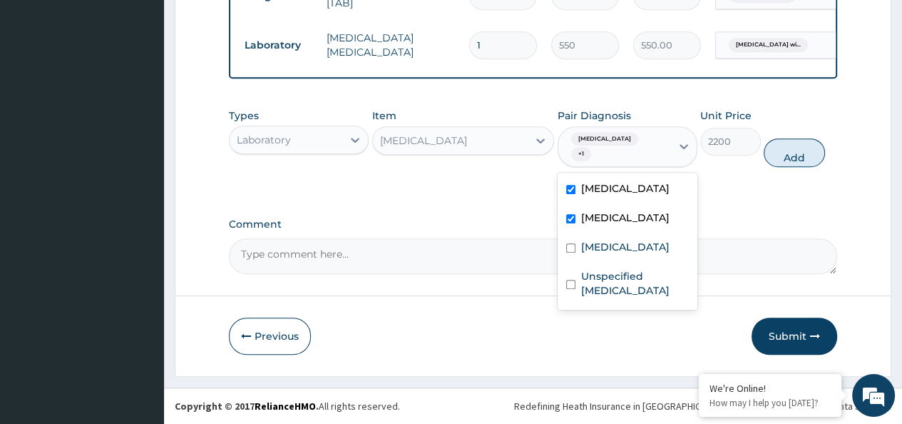
click at [647, 143] on div "Salmonella enteritis + 1" at bounding box center [613, 147] width 94 height 34
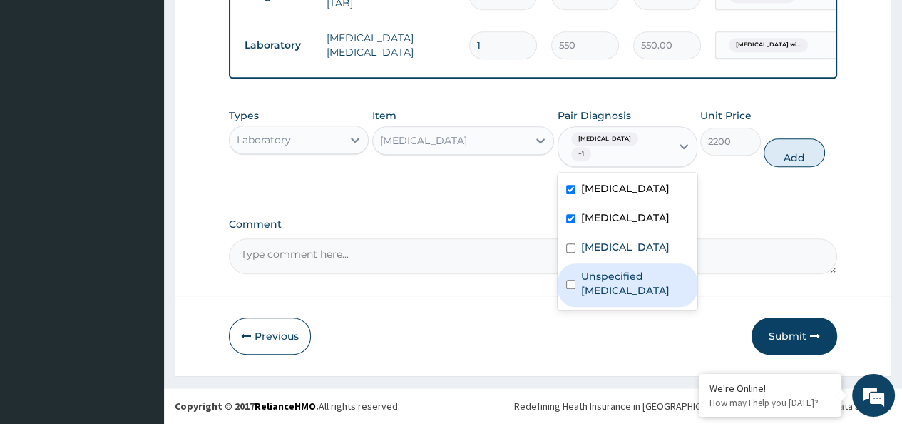
click at [618, 297] on label "Unspecified [MEDICAL_DATA]" at bounding box center [635, 283] width 108 height 29
checkbox input "true"
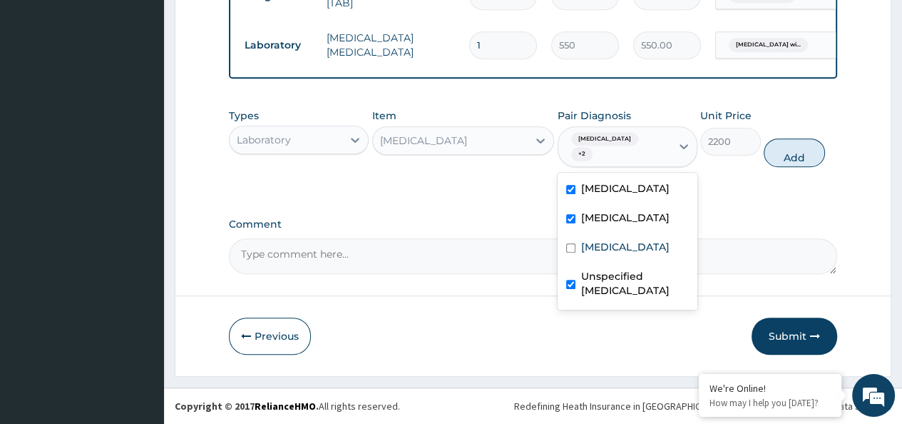
click at [635, 137] on span "[MEDICAL_DATA]" at bounding box center [604, 139] width 67 height 14
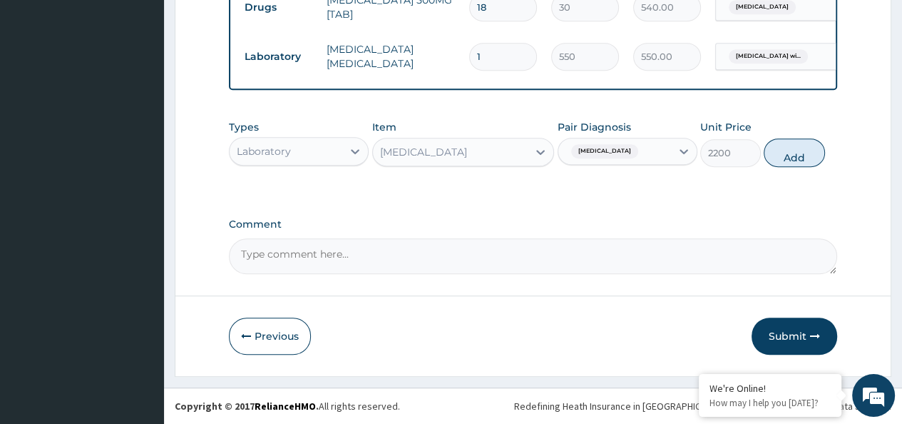
scroll to position [720, 0]
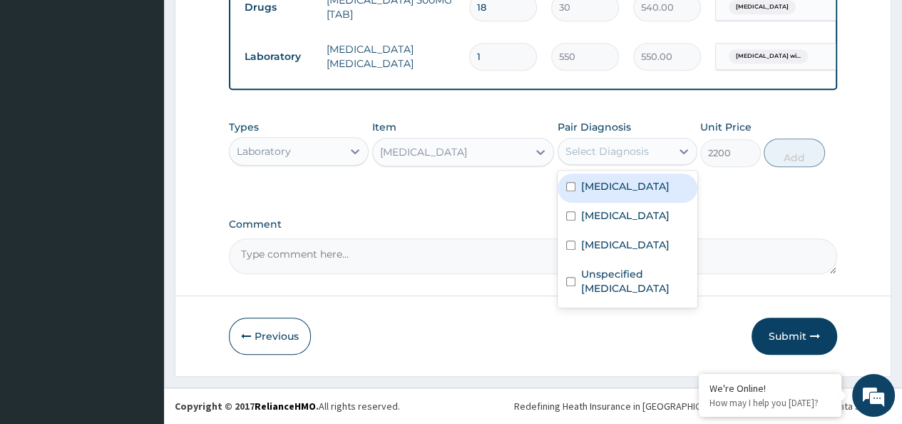
click at [602, 149] on div "Select Diagnosis" at bounding box center [607, 151] width 83 height 14
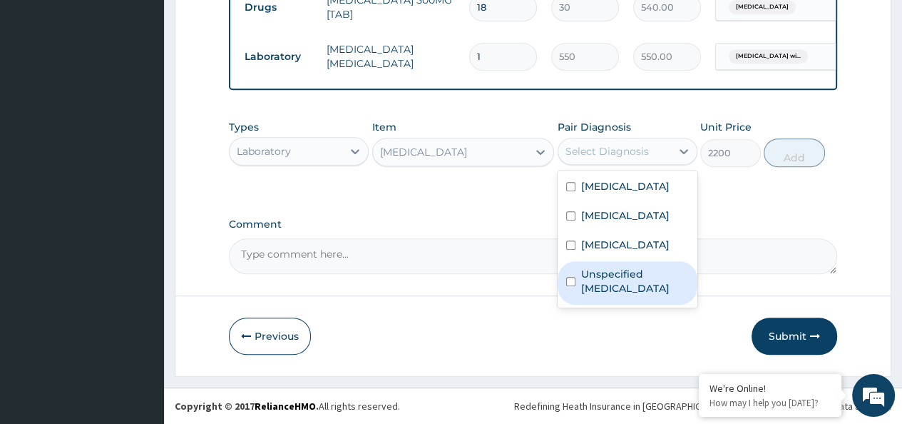
click at [590, 295] on label "Unspecified [MEDICAL_DATA]" at bounding box center [635, 281] width 108 height 29
checkbox input "true"
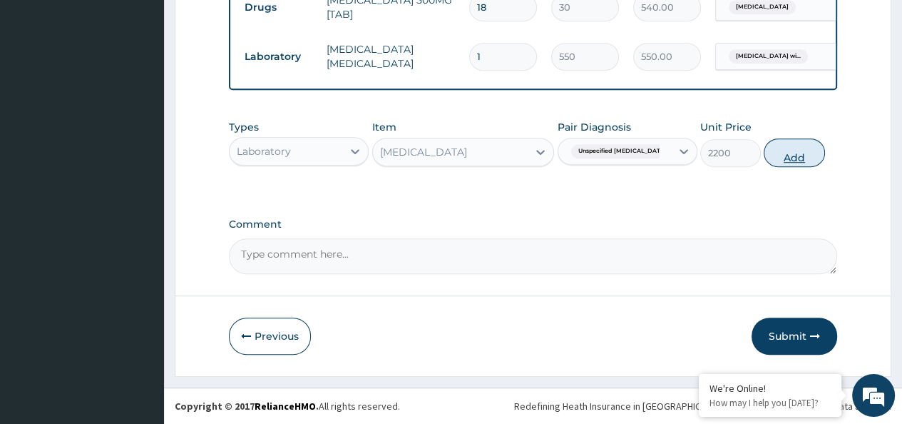
click at [787, 155] on button "Add" at bounding box center [794, 152] width 61 height 29
type input "0"
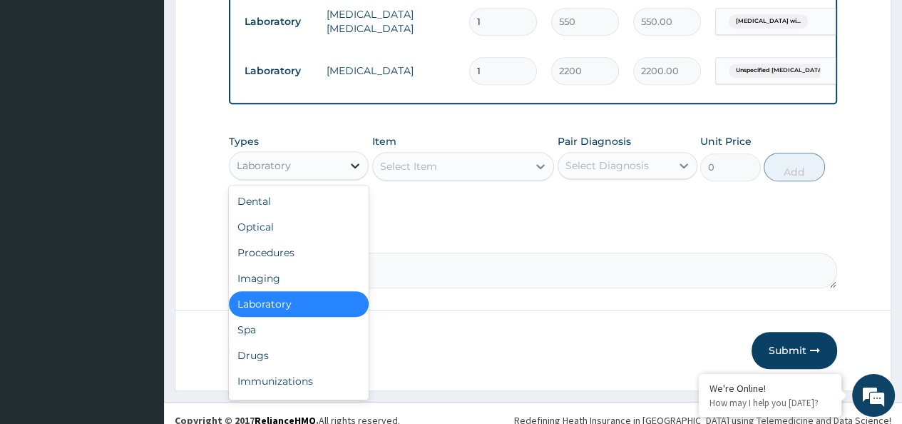
click at [358, 173] on icon at bounding box center [355, 165] width 14 height 14
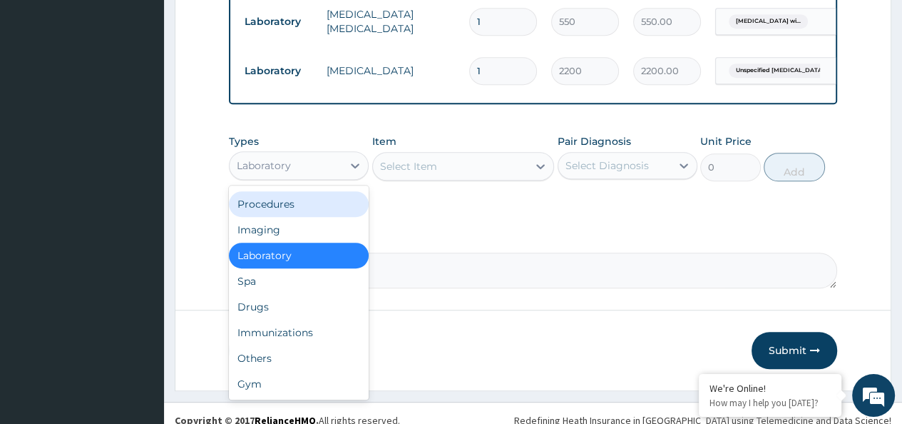
click at [327, 217] on div "Procedures" at bounding box center [299, 204] width 140 height 26
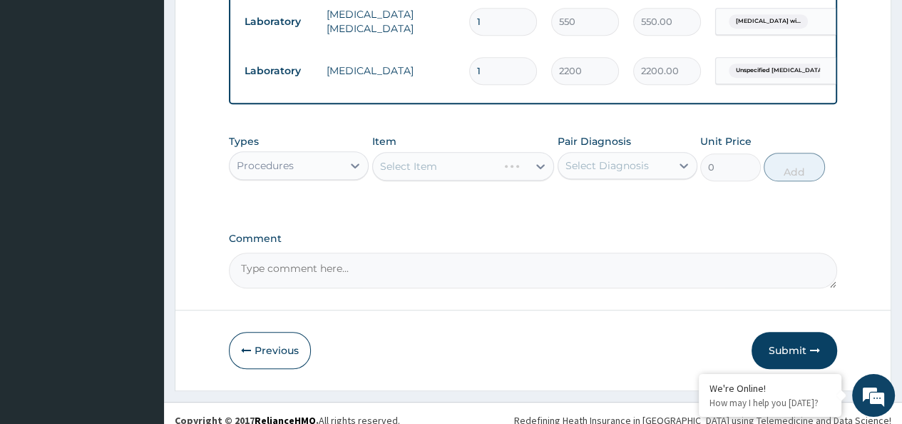
click at [538, 180] on div "Select Item" at bounding box center [463, 166] width 183 height 29
click at [537, 173] on icon at bounding box center [540, 166] width 14 height 14
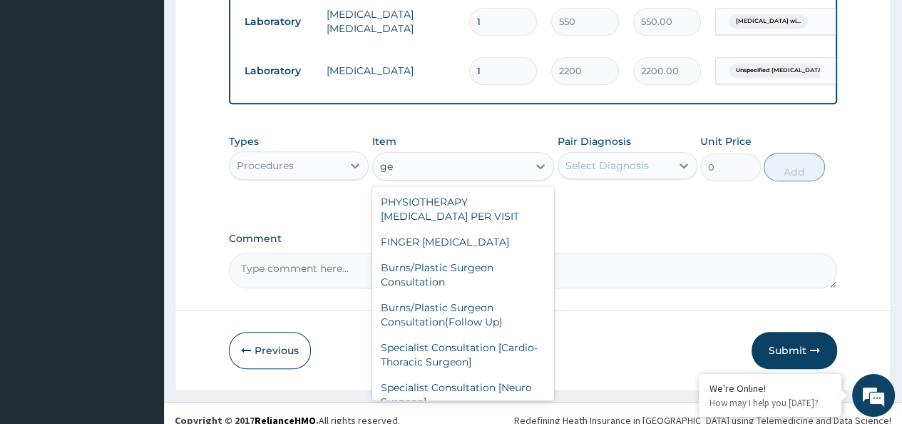
type input "g"
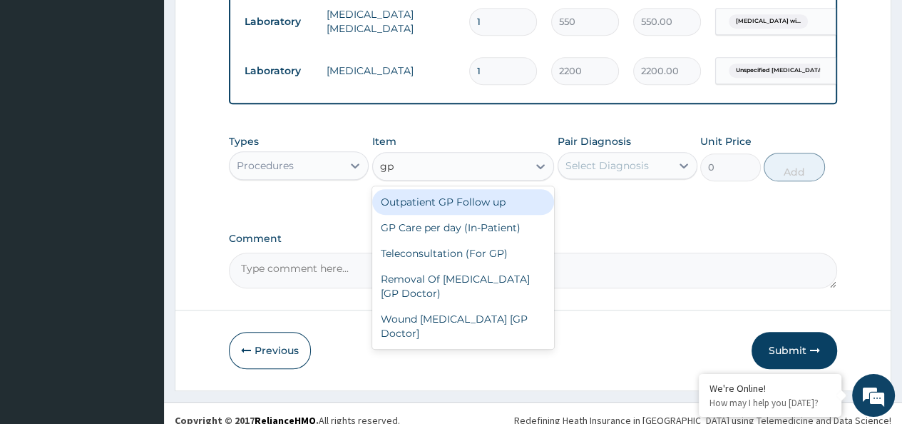
type input "g"
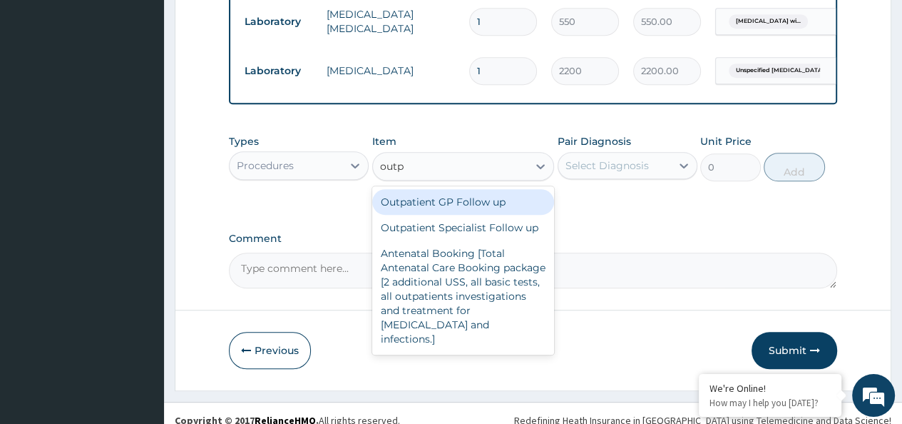
type input "outpa"
click at [449, 215] on div "Outpatient GP Follow up" at bounding box center [463, 202] width 183 height 26
type input "8000"
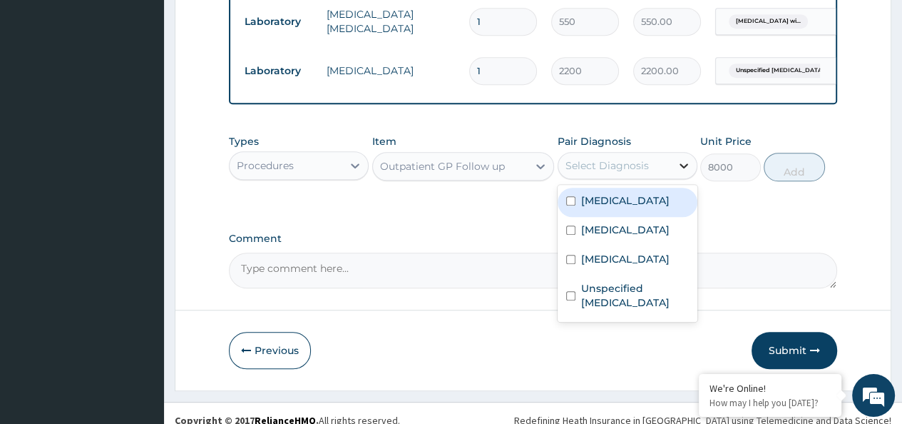
click at [682, 173] on icon at bounding box center [684, 165] width 14 height 14
click at [585, 208] on label "[MEDICAL_DATA]" at bounding box center [625, 200] width 88 height 14
checkbox input "true"
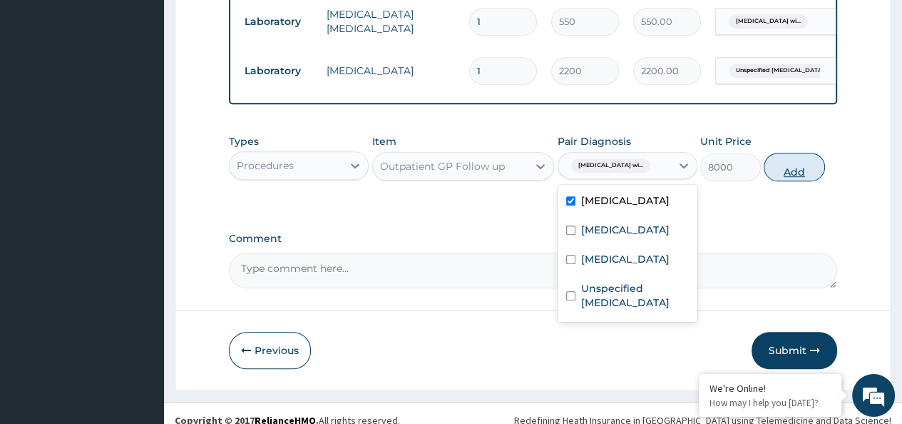
click at [797, 181] on button "Add" at bounding box center [794, 167] width 61 height 29
type input "0"
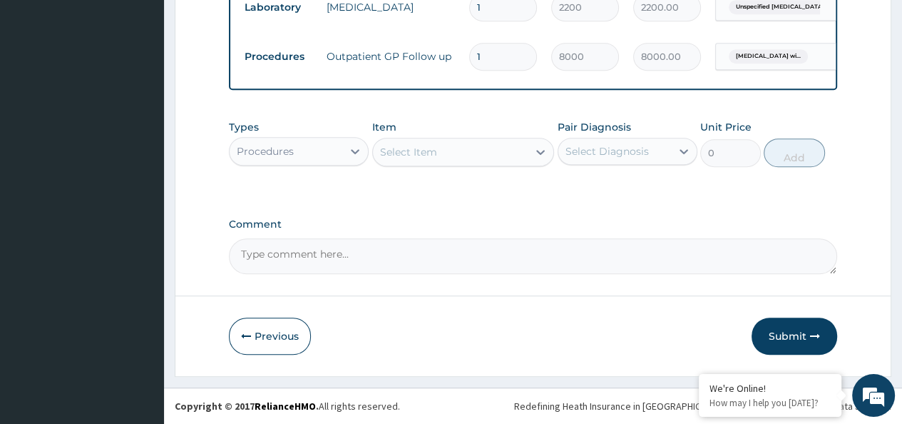
scroll to position [818, 0]
click at [810, 338] on icon "button" at bounding box center [815, 336] width 10 height 10
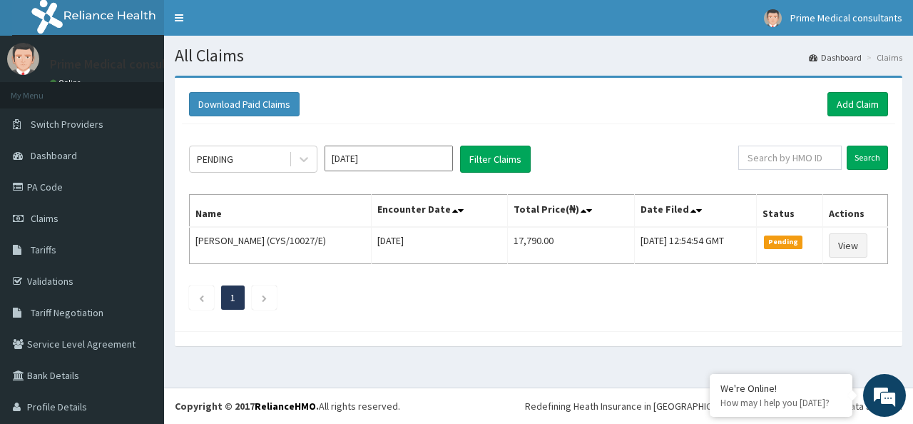
drag, startPoint x: 354, startPoint y: 55, endPoint x: 745, endPoint y: 104, distance: 393.9
drag, startPoint x: 745, startPoint y: 104, endPoint x: 756, endPoint y: 92, distance: 16.6
click at [756, 92] on div "Download Paid Claims Add Claim" at bounding box center [538, 104] width 699 height 24
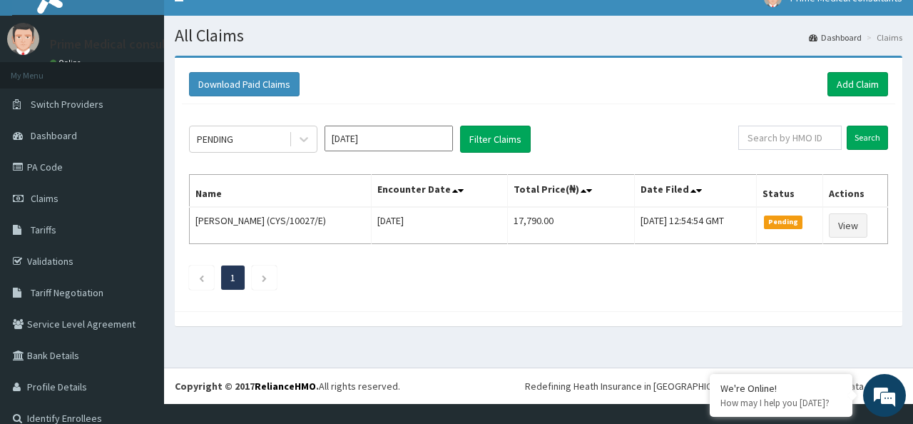
scroll to position [37, 0]
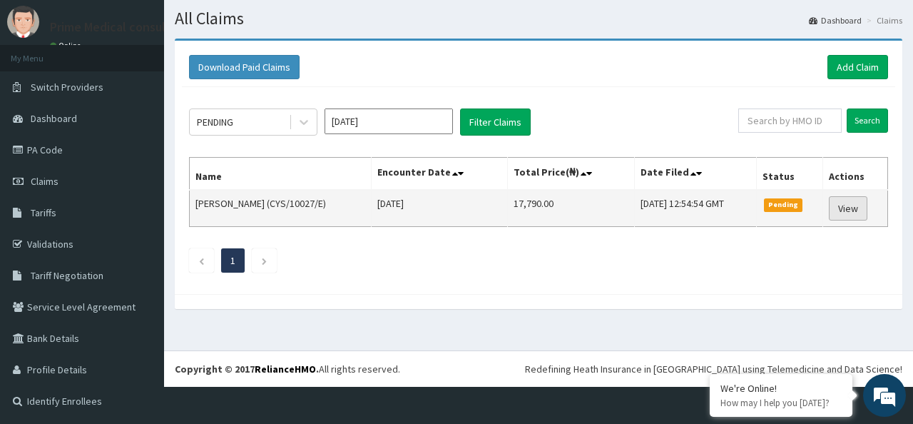
click at [844, 205] on link "View" at bounding box center [848, 208] width 39 height 24
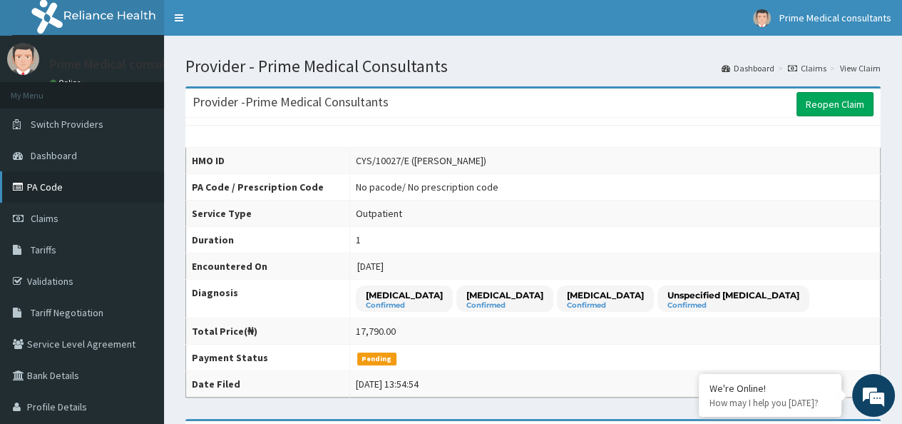
click at [88, 183] on link "PA Code" at bounding box center [82, 186] width 164 height 31
